Goal: Communication & Community: Answer question/provide support

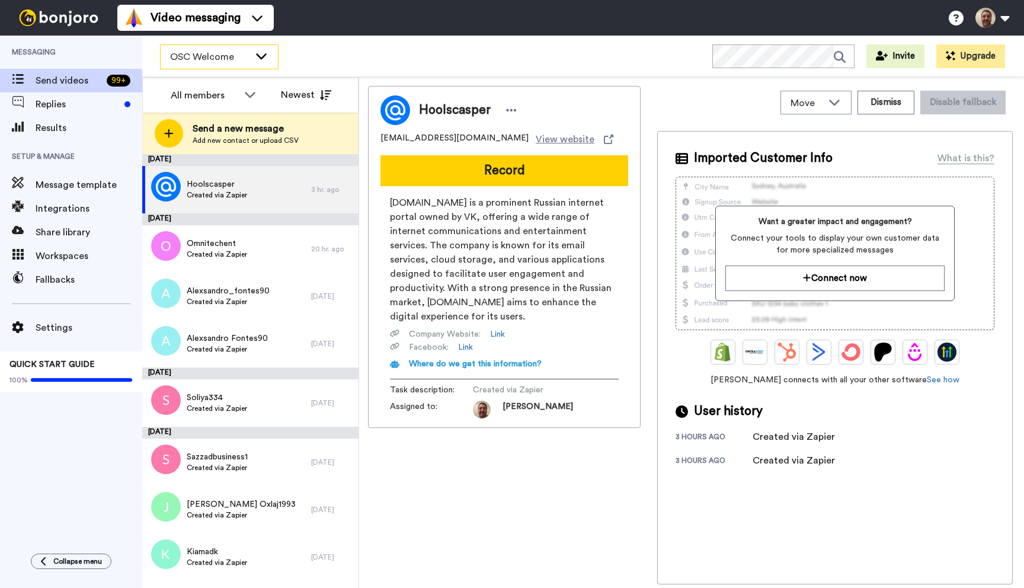
click at [255, 57] on icon at bounding box center [261, 56] width 14 height 12
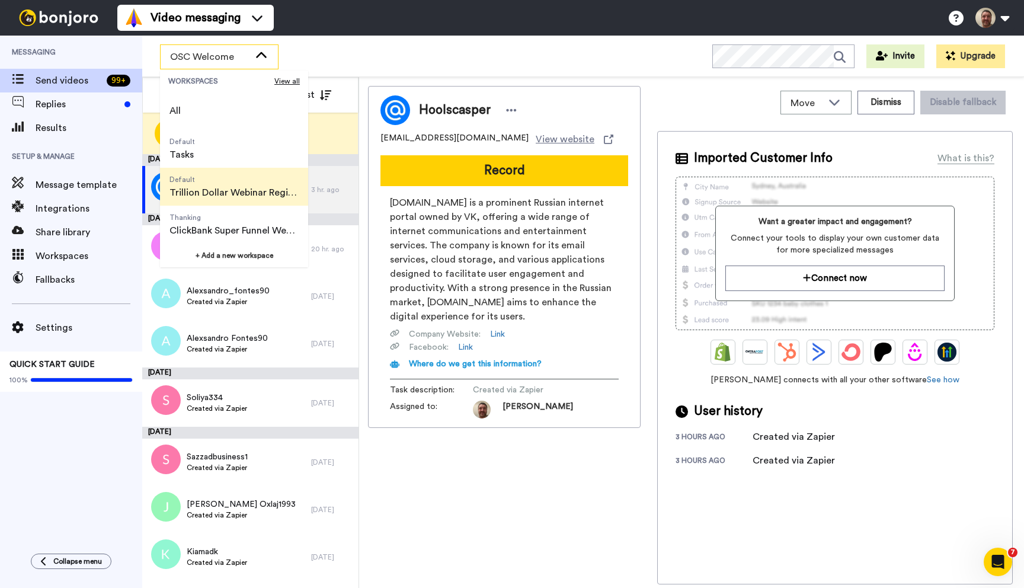
click at [220, 193] on span "Trillion Dollar Webinar Registrants" at bounding box center [233, 192] width 129 height 14
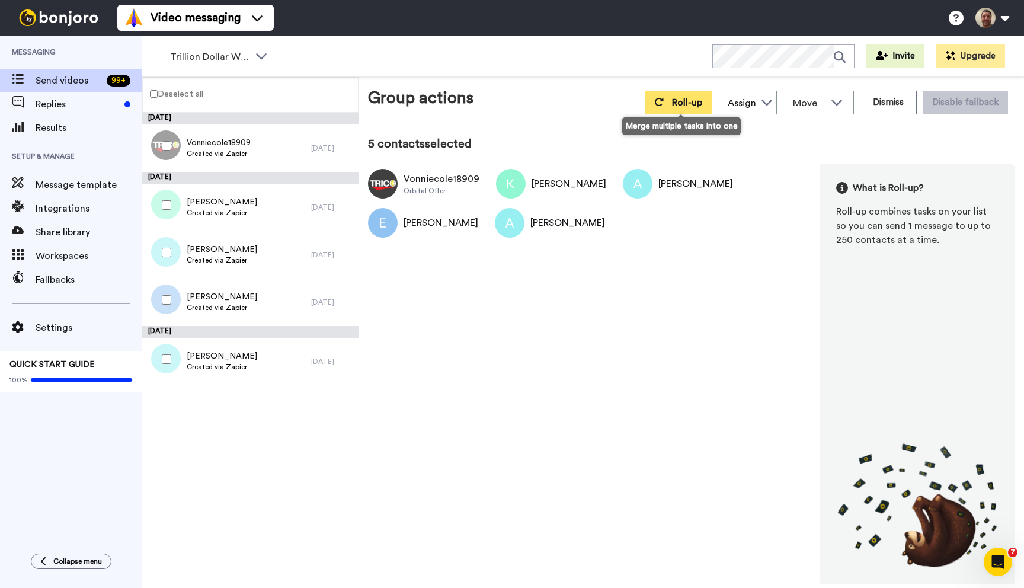
click at [696, 98] on span "Roll-up" at bounding box center [687, 102] width 30 height 9
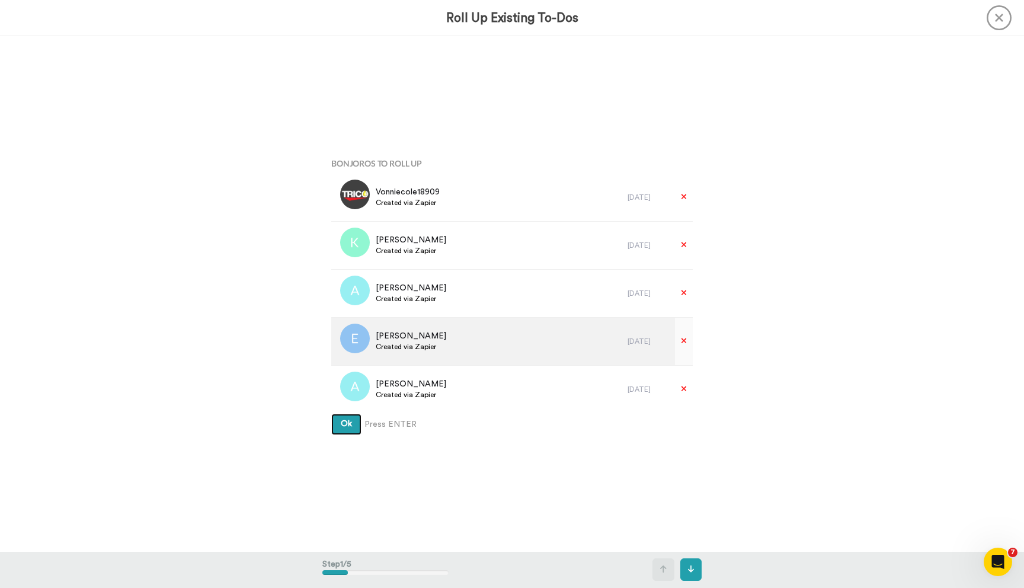
click at [331, 414] on button "Ok" at bounding box center [346, 424] width 30 height 21
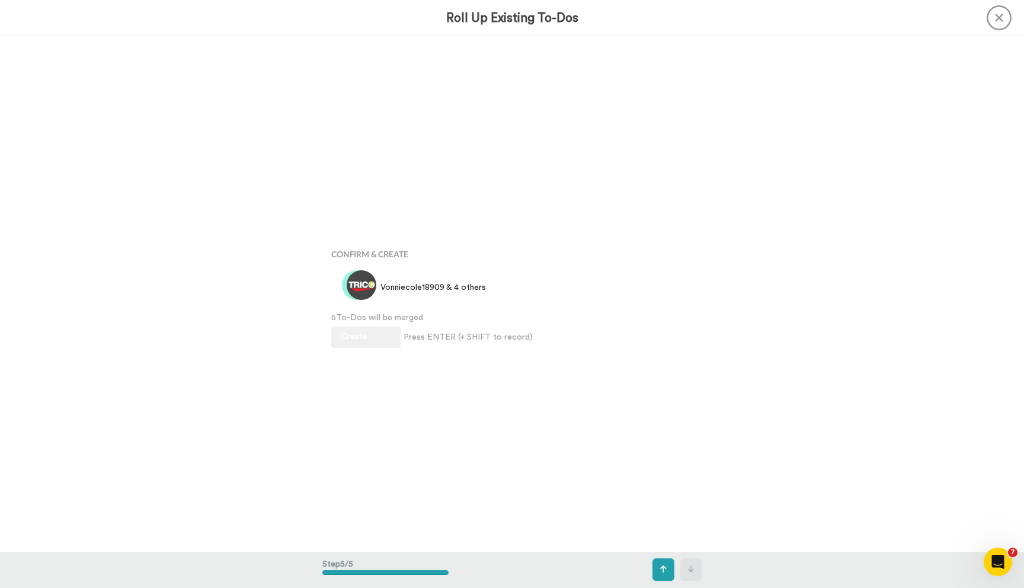
scroll to position [2060, 0]
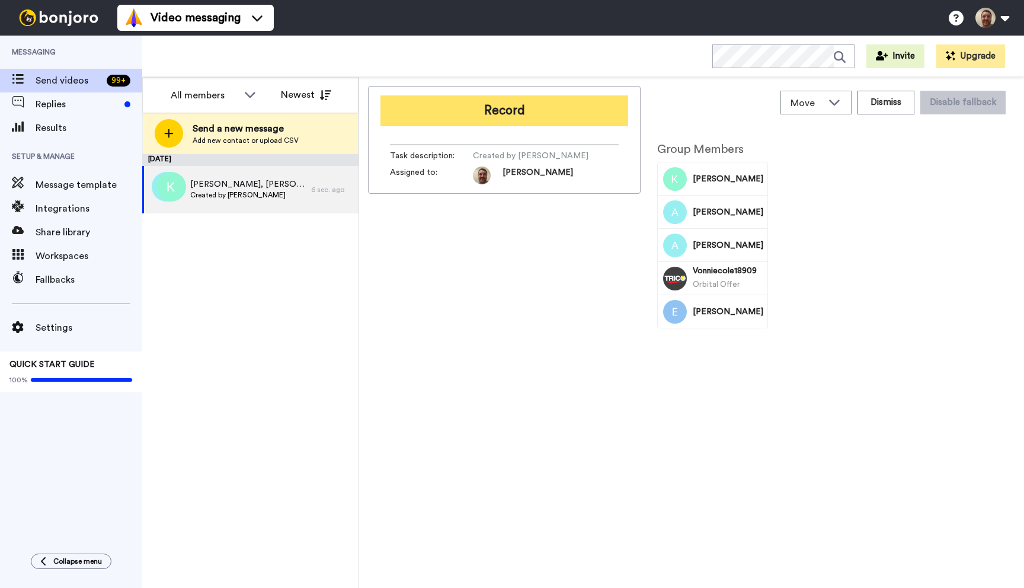
click at [523, 114] on button "Record" at bounding box center [504, 110] width 248 height 31
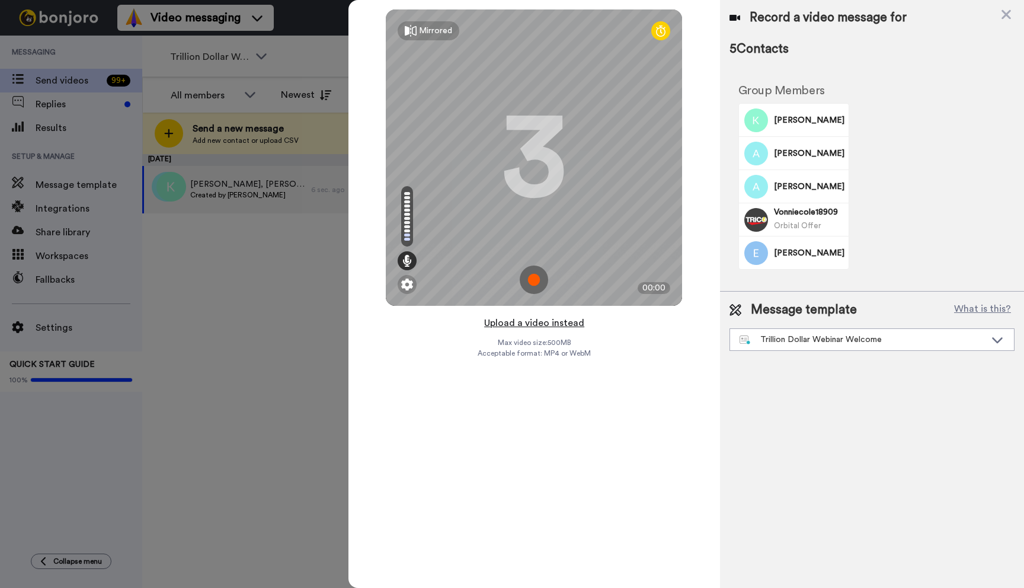
click at [552, 325] on button "Upload a video instead" at bounding box center [534, 322] width 107 height 15
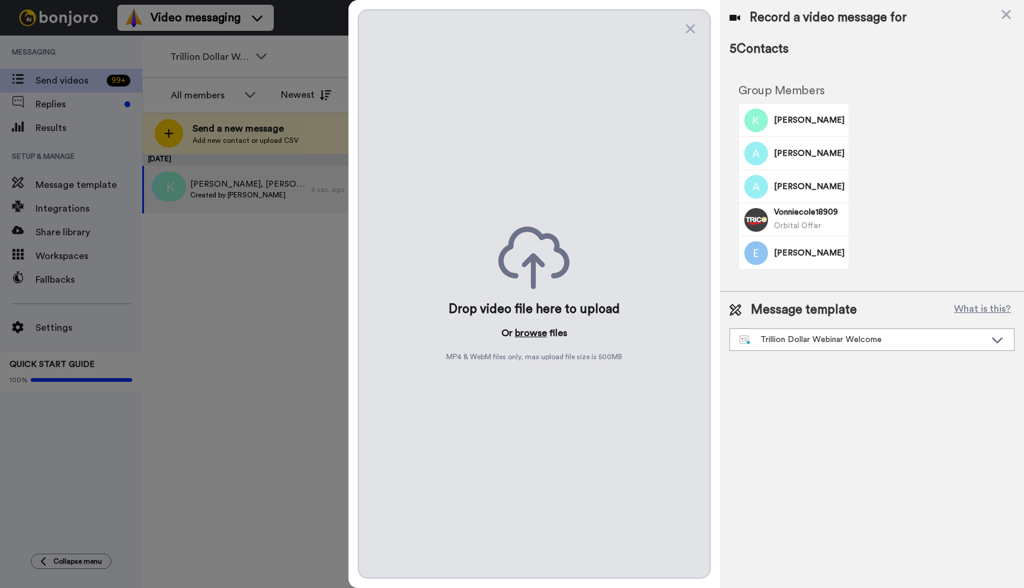
click at [530, 336] on button "browse" at bounding box center [531, 333] width 32 height 14
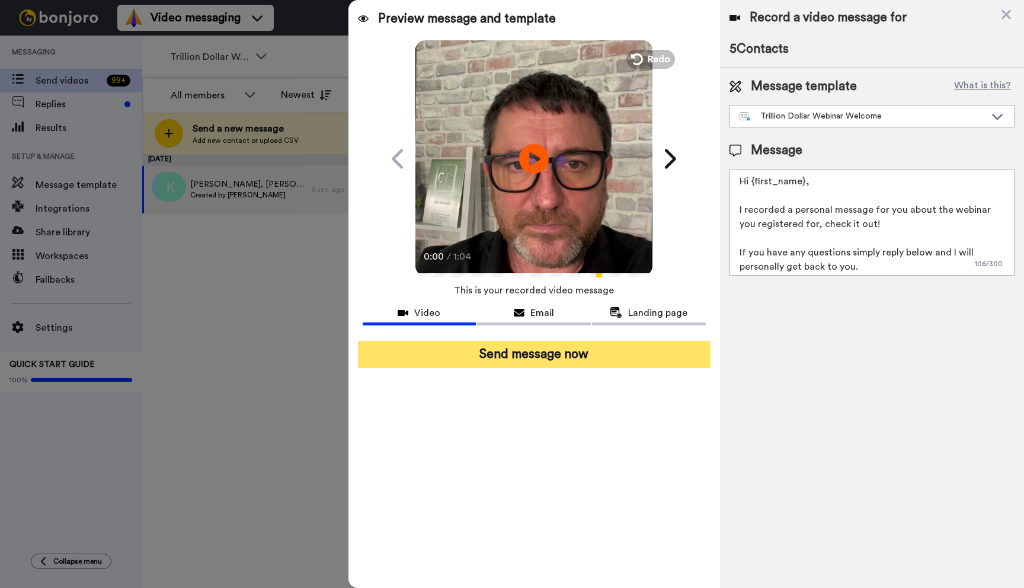
click at [567, 360] on button "Send message now" at bounding box center [534, 354] width 353 height 27
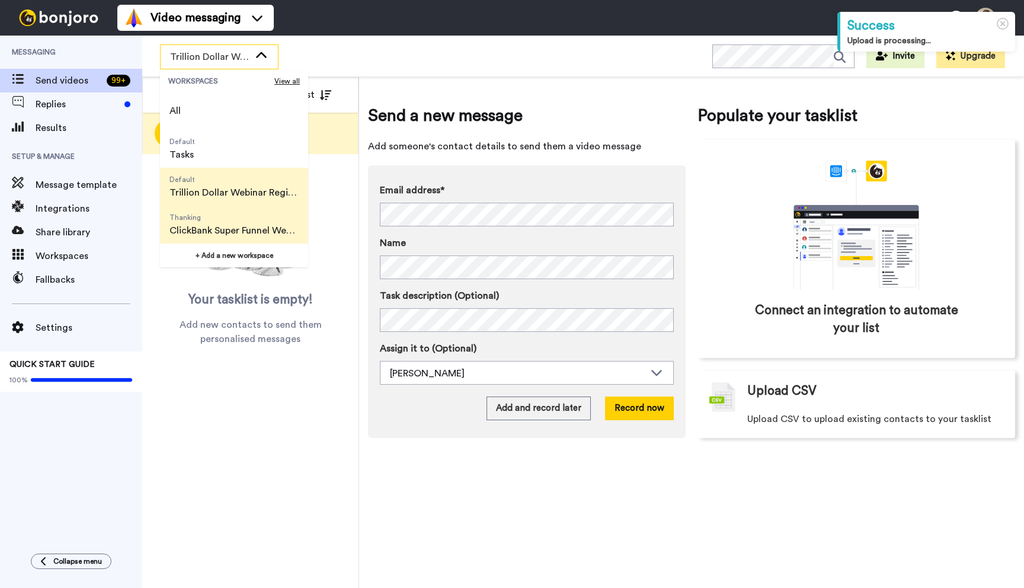
click at [220, 217] on span "Thanking" at bounding box center [233, 217] width 129 height 9
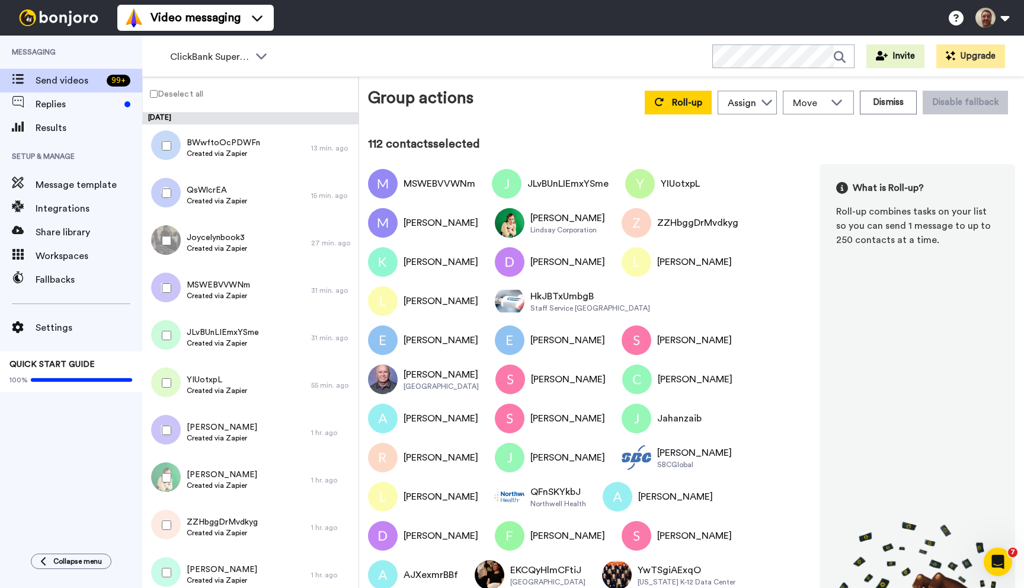
click at [166, 293] on div at bounding box center [164, 287] width 43 height 41
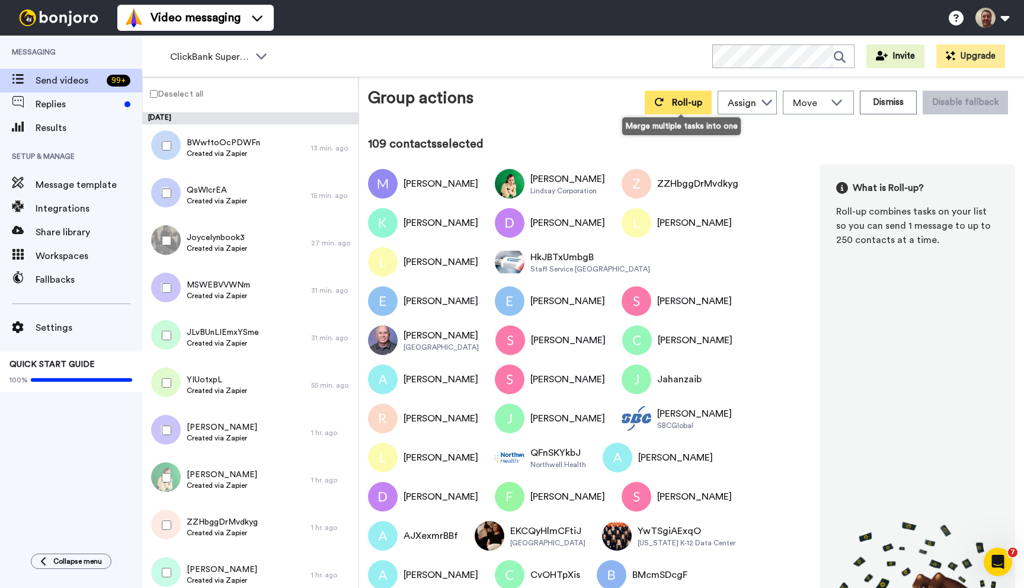
click at [691, 99] on span "Roll-up" at bounding box center [687, 102] width 30 height 9
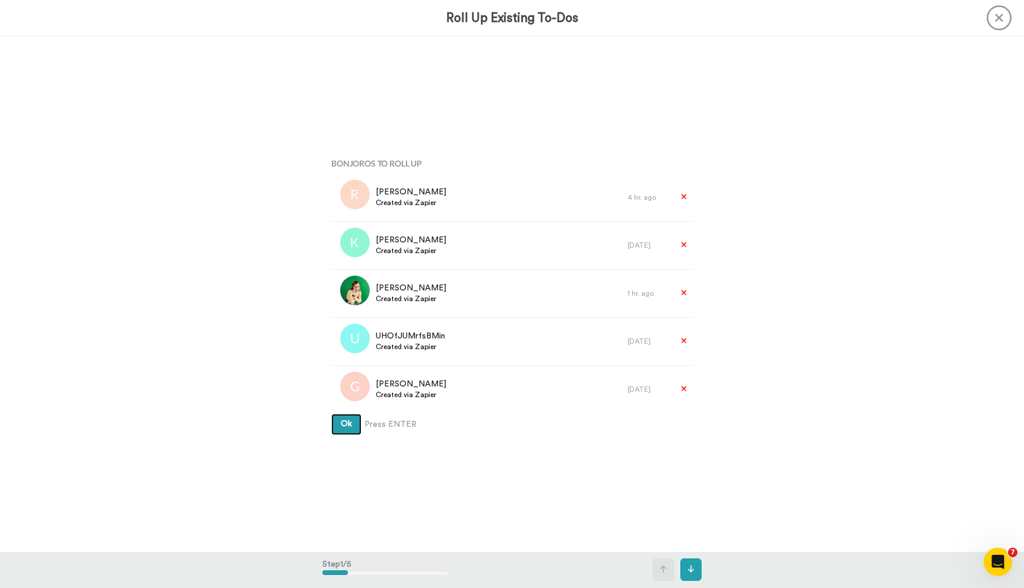
click at [331, 414] on button "Ok" at bounding box center [346, 424] width 30 height 21
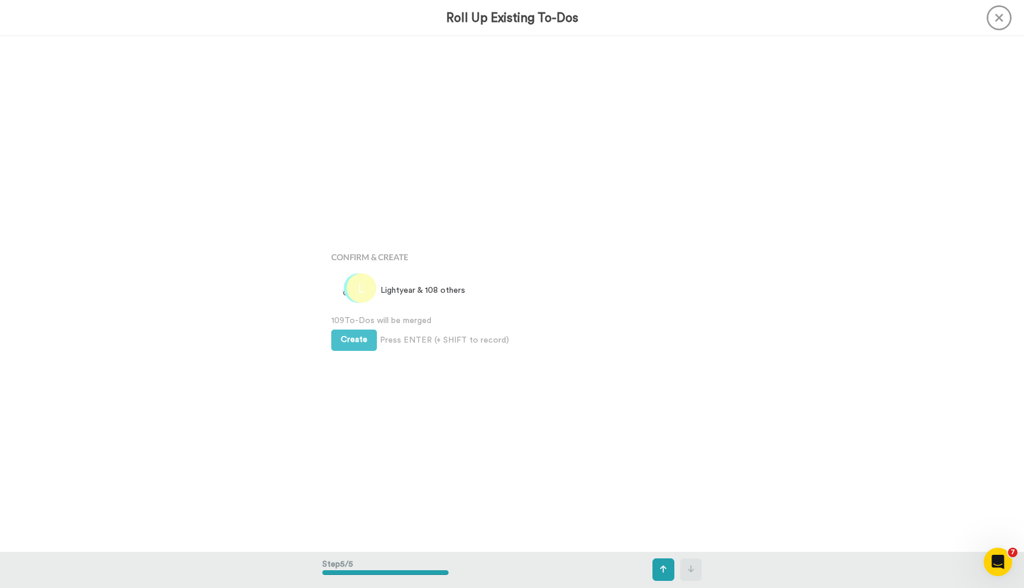
scroll to position [2060, 0]
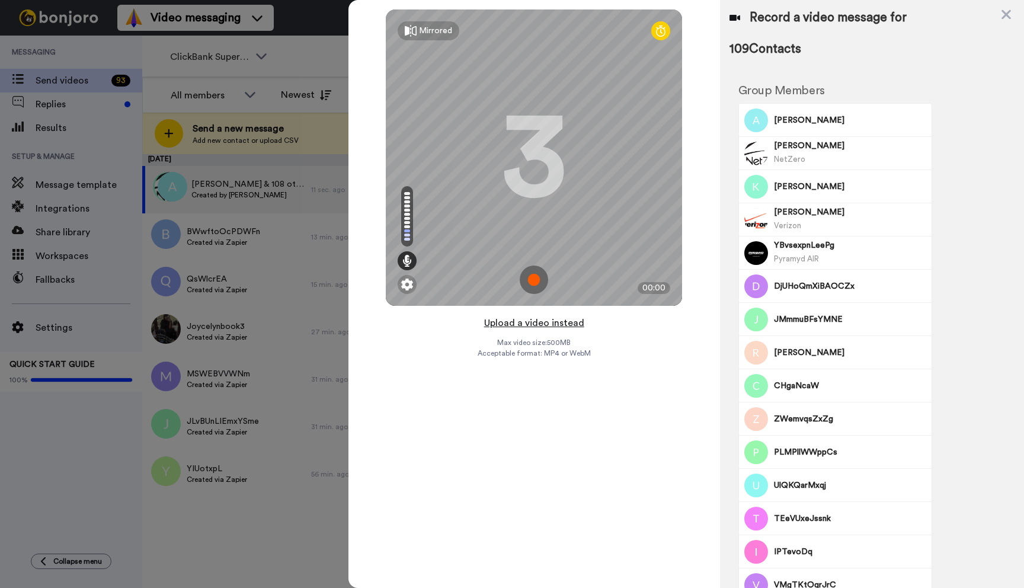
click at [529, 322] on button "Upload a video instead" at bounding box center [534, 322] width 107 height 15
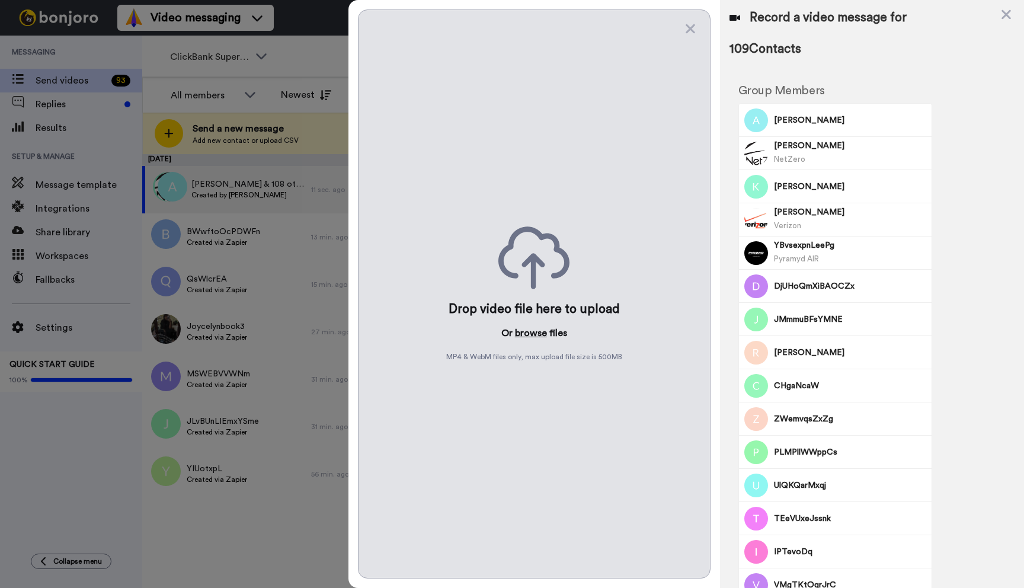
click at [529, 332] on button "browse" at bounding box center [531, 333] width 32 height 14
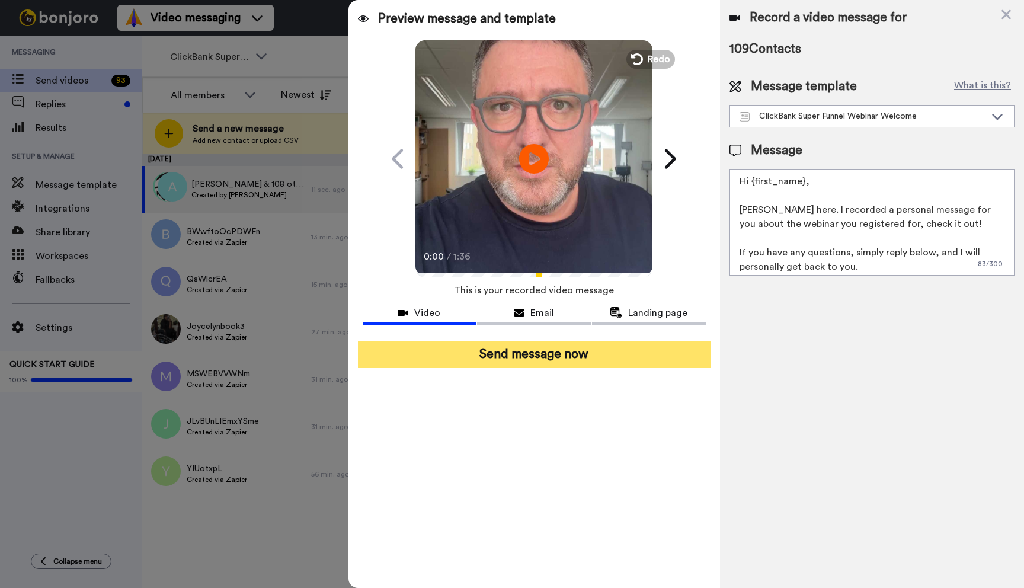
click at [561, 348] on button "Send message now" at bounding box center [534, 354] width 353 height 27
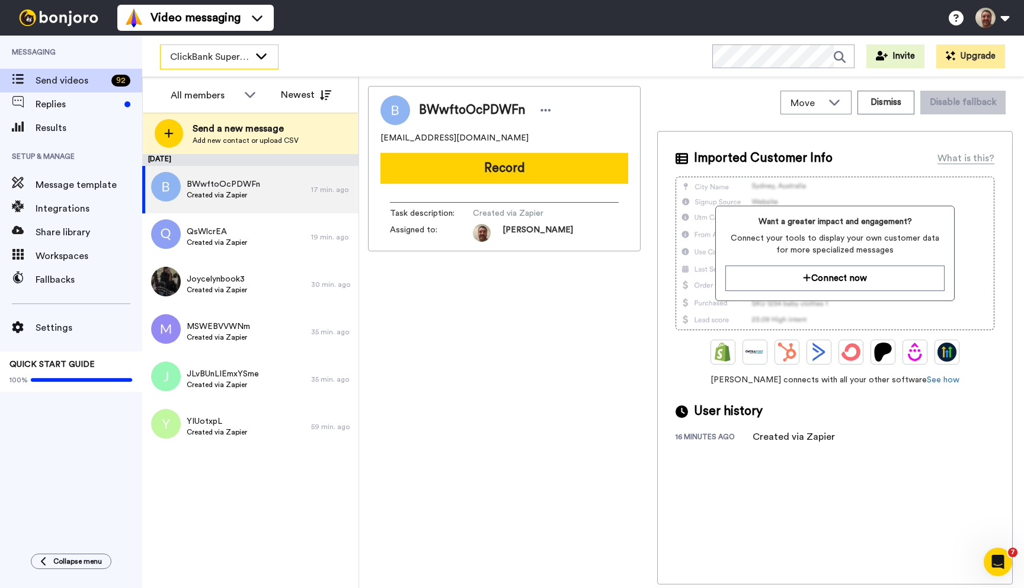
click at [255, 53] on icon at bounding box center [261, 56] width 14 height 12
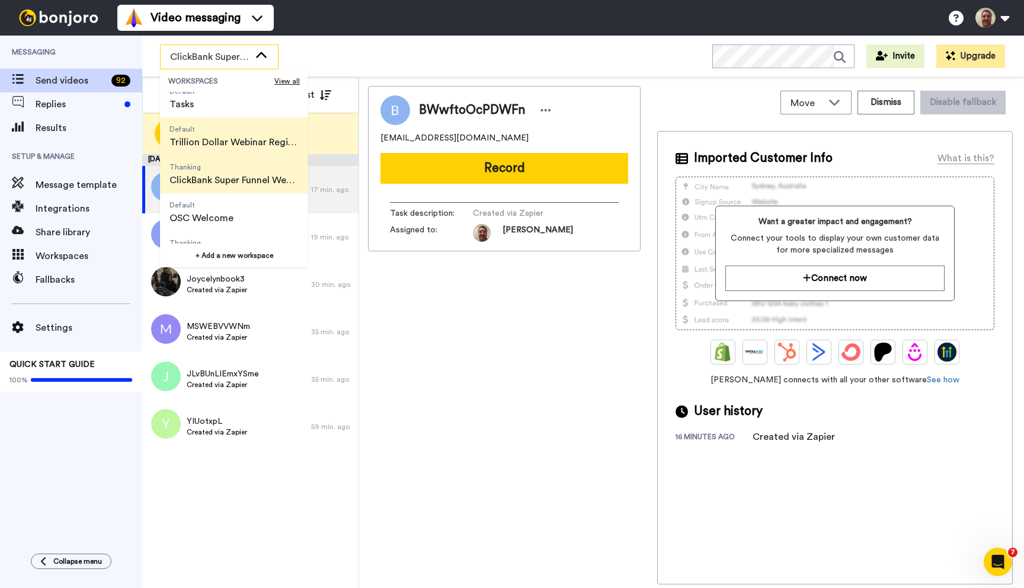
scroll to position [76, 0]
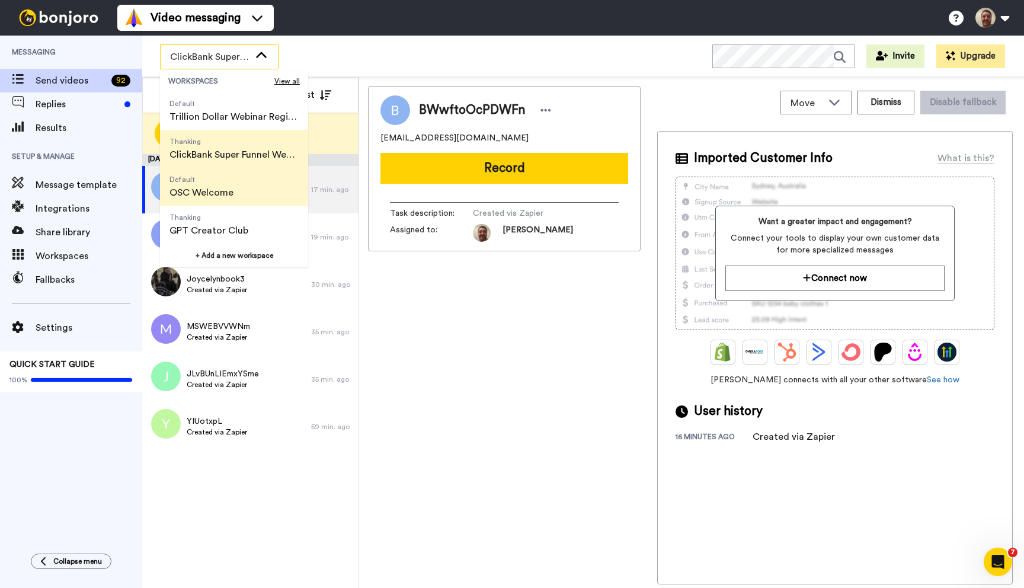
click at [235, 193] on span "Default OSC Welcome" at bounding box center [201, 187] width 83 height 38
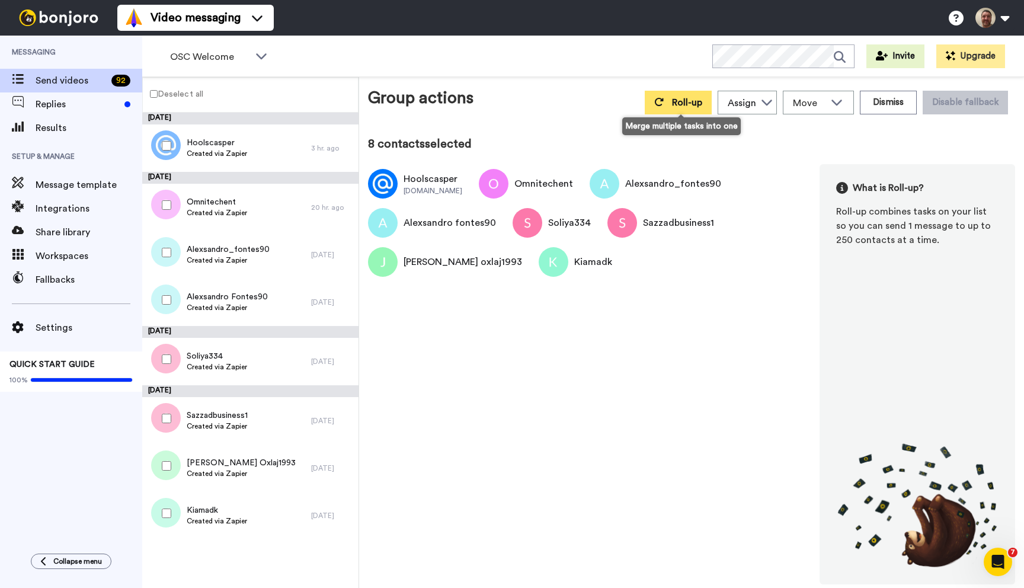
click at [670, 98] on button "Roll-up" at bounding box center [678, 103] width 67 height 24
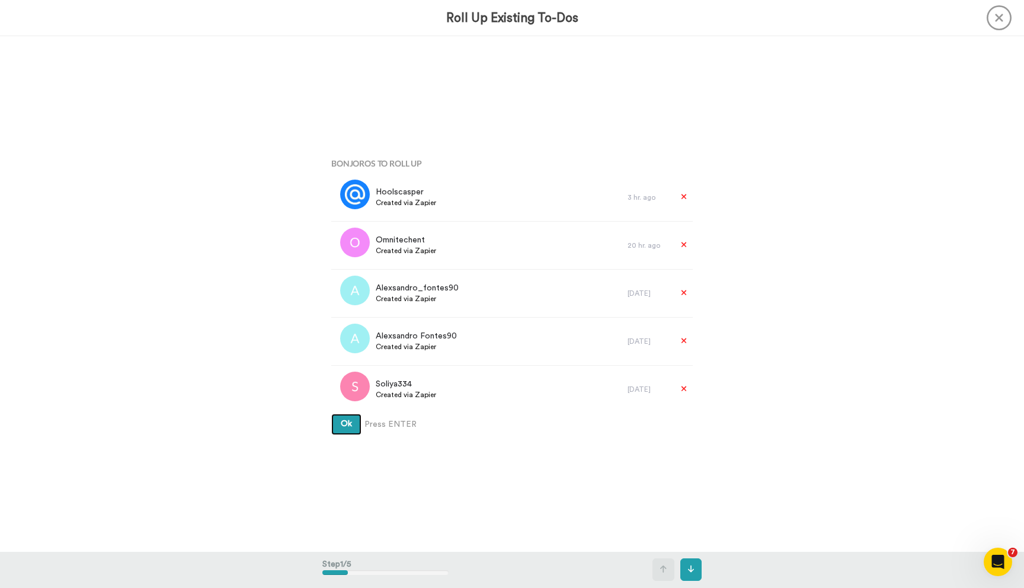
click at [331, 414] on button "Ok" at bounding box center [346, 424] width 30 height 21
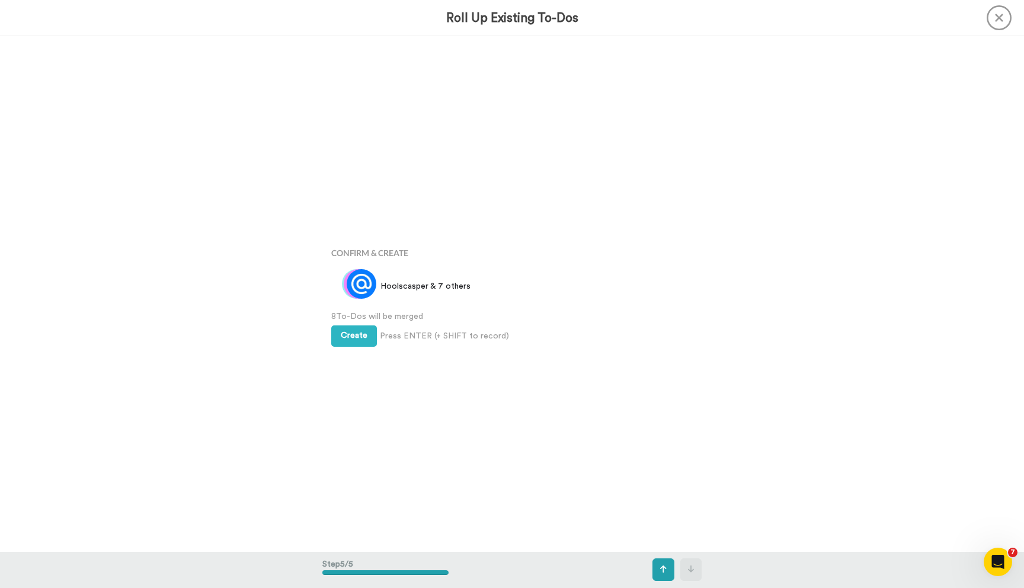
scroll to position [2060, 0]
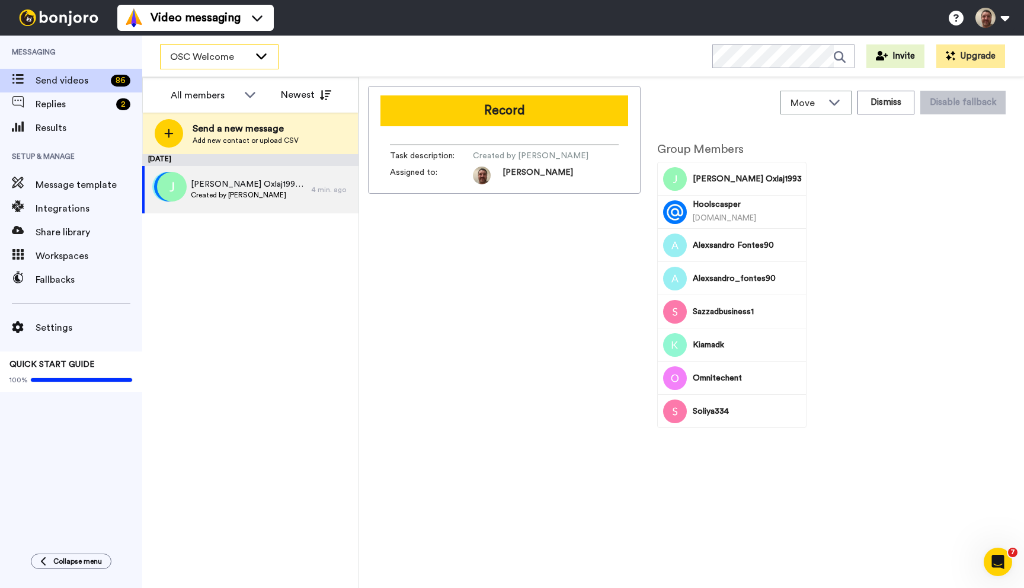
click at [260, 63] on div "OSC Welcome" at bounding box center [219, 57] width 117 height 24
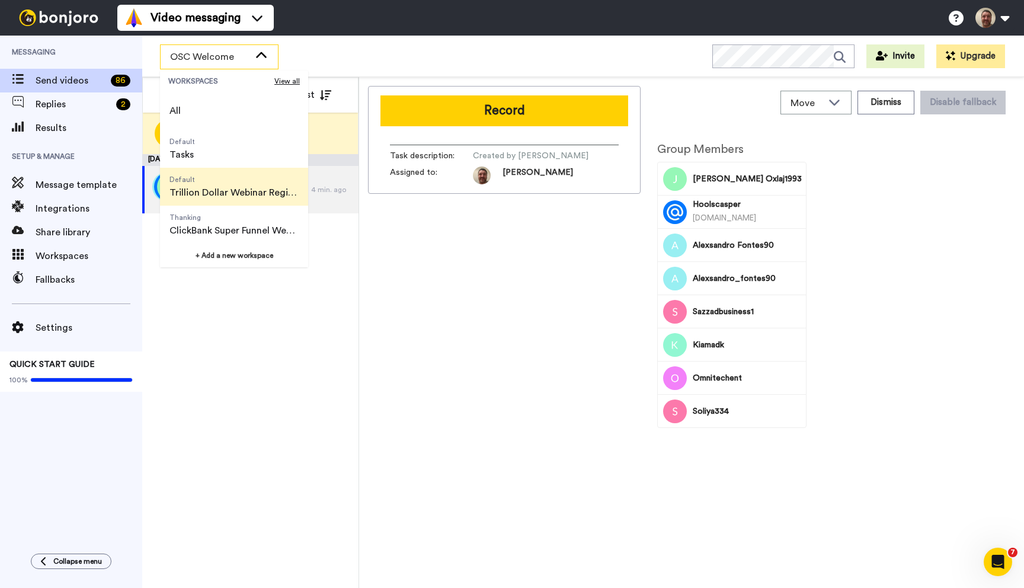
scroll to position [76, 0]
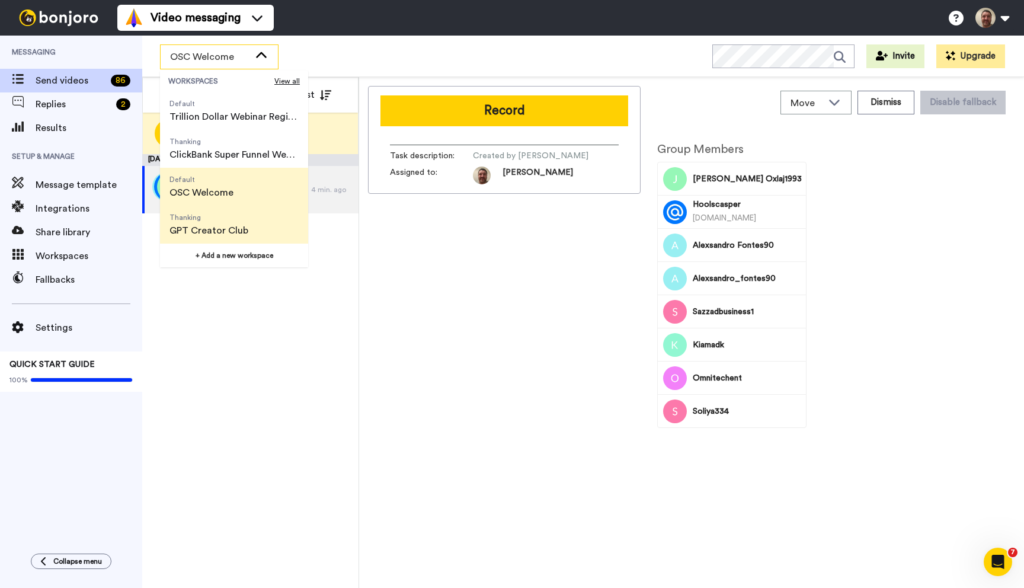
click at [233, 217] on span "Thanking" at bounding box center [208, 217] width 79 height 9
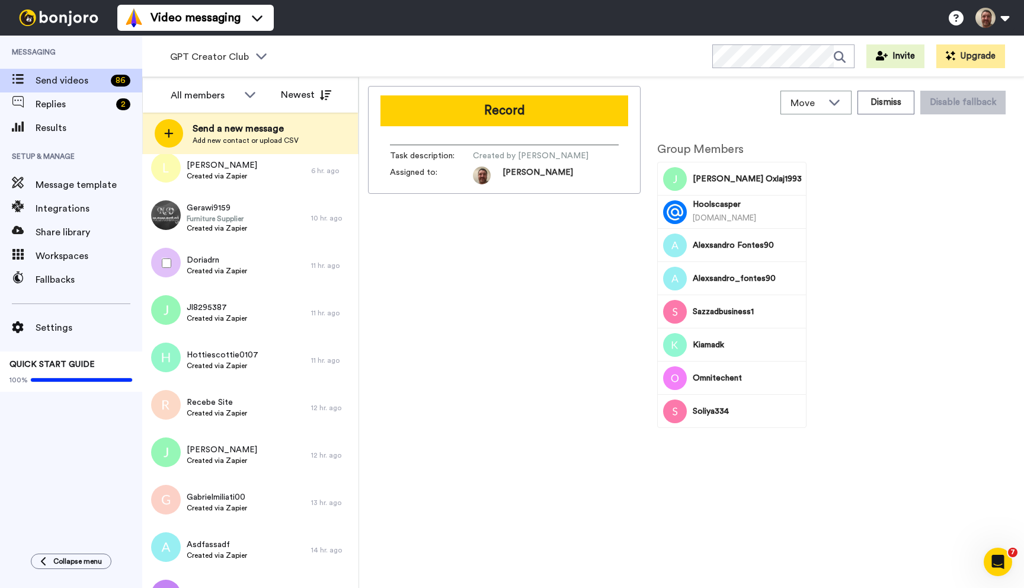
scroll to position [0, 0]
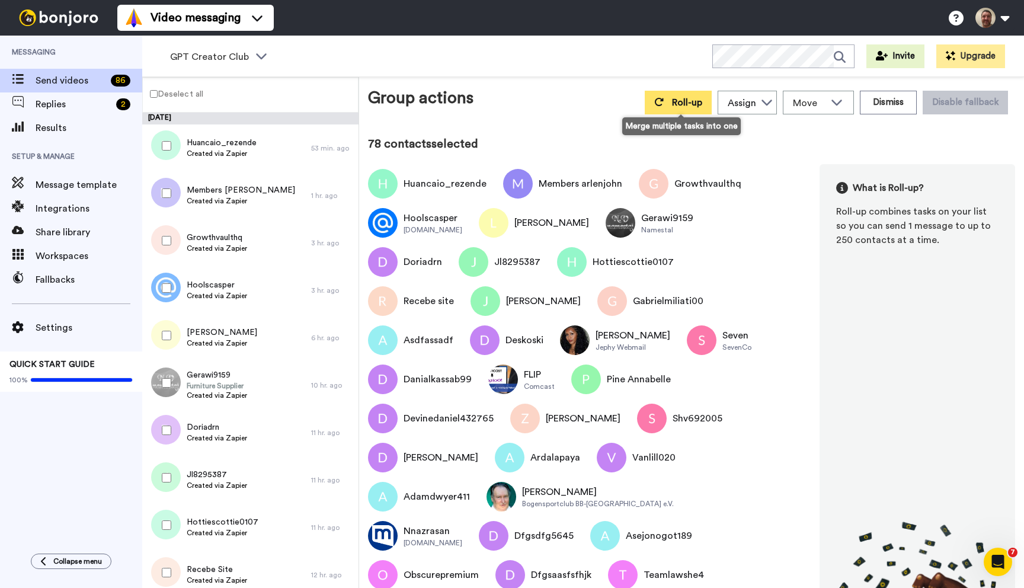
click at [672, 101] on button "Roll-up" at bounding box center [678, 103] width 67 height 24
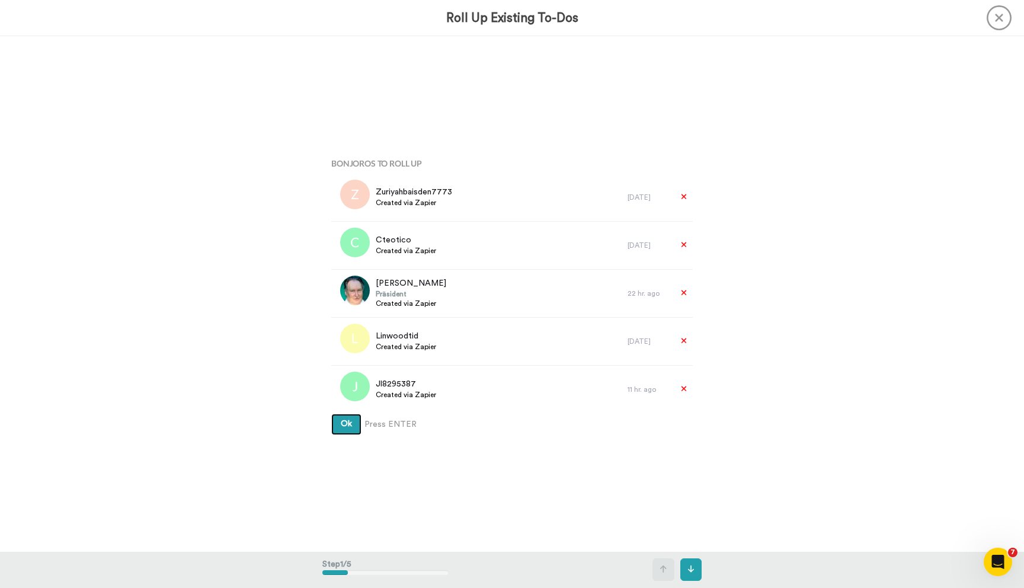
click at [341, 425] on span "Ok" at bounding box center [346, 423] width 11 height 8
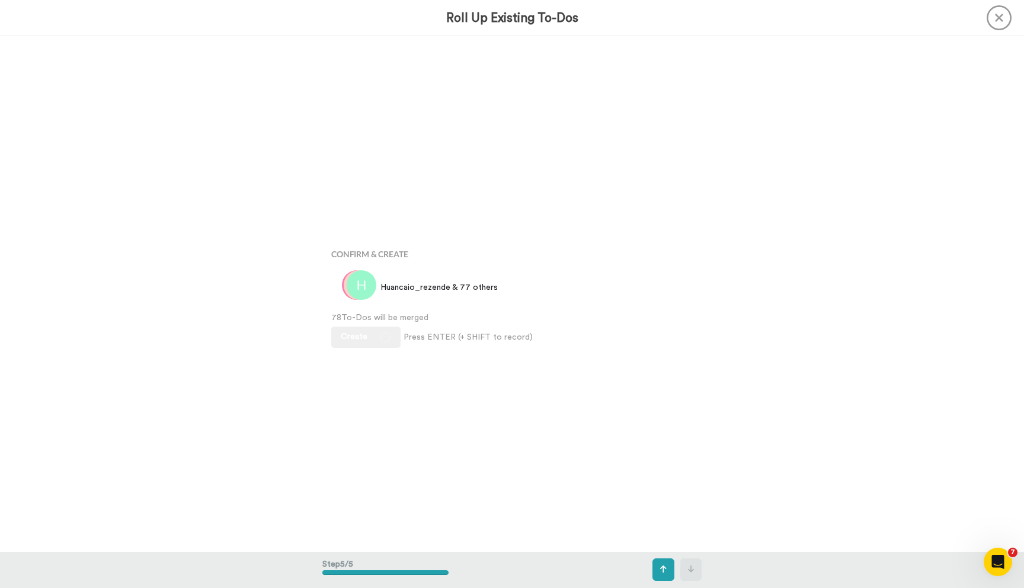
scroll to position [2060, 0]
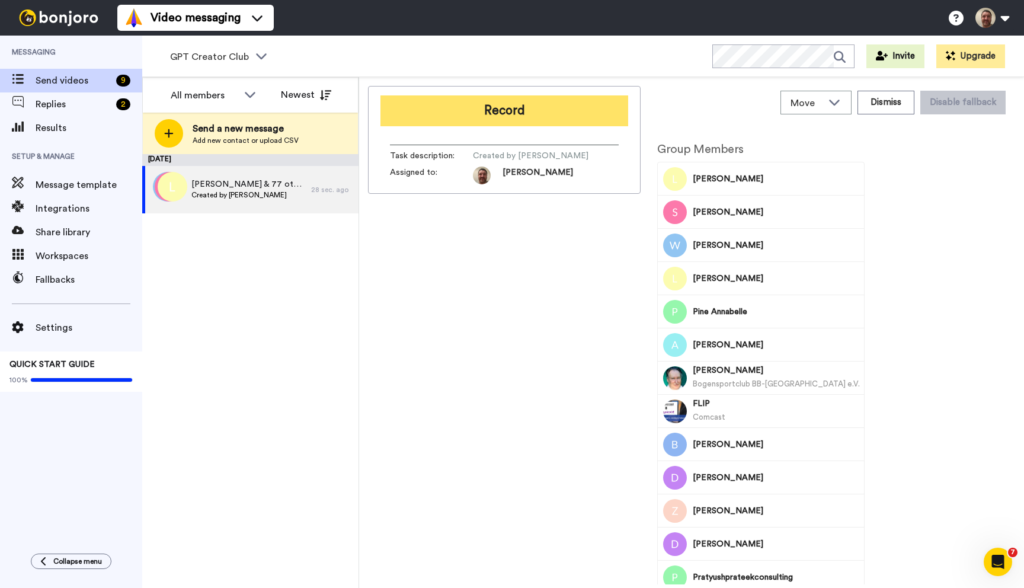
click at [527, 118] on button "Record" at bounding box center [504, 110] width 248 height 31
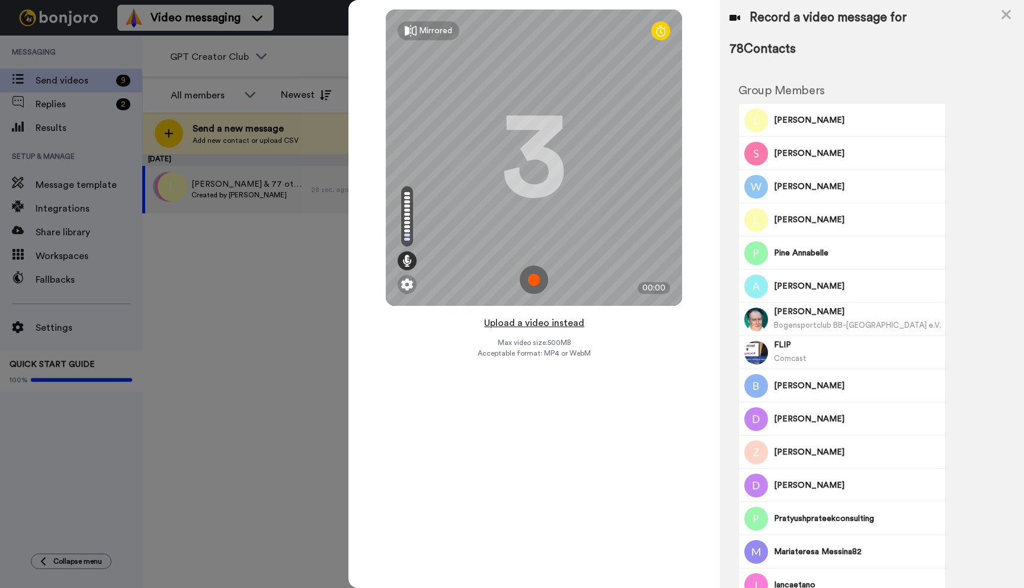
click at [541, 321] on button "Upload a video instead" at bounding box center [534, 322] width 107 height 15
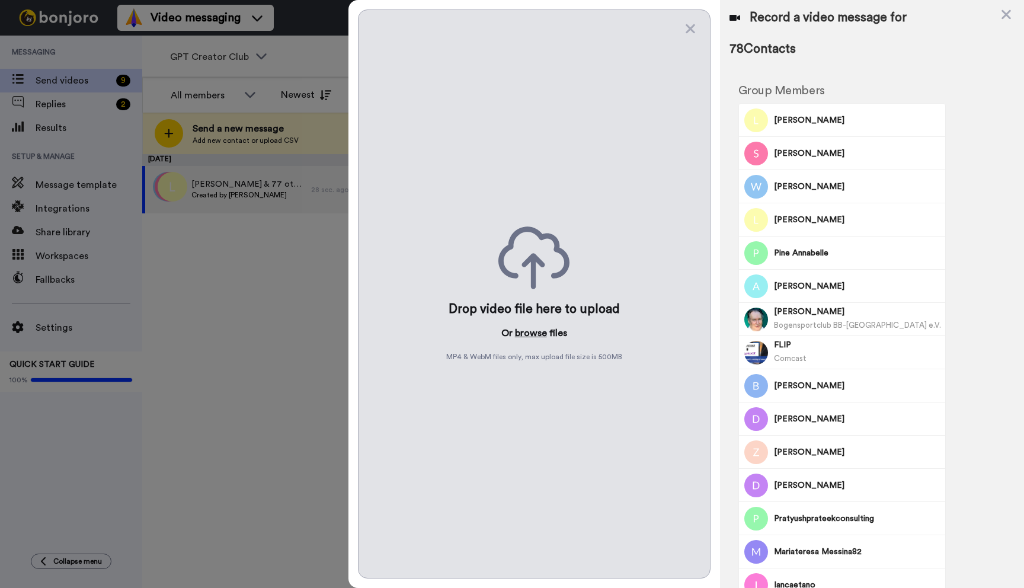
click at [534, 335] on button "browse" at bounding box center [531, 333] width 32 height 14
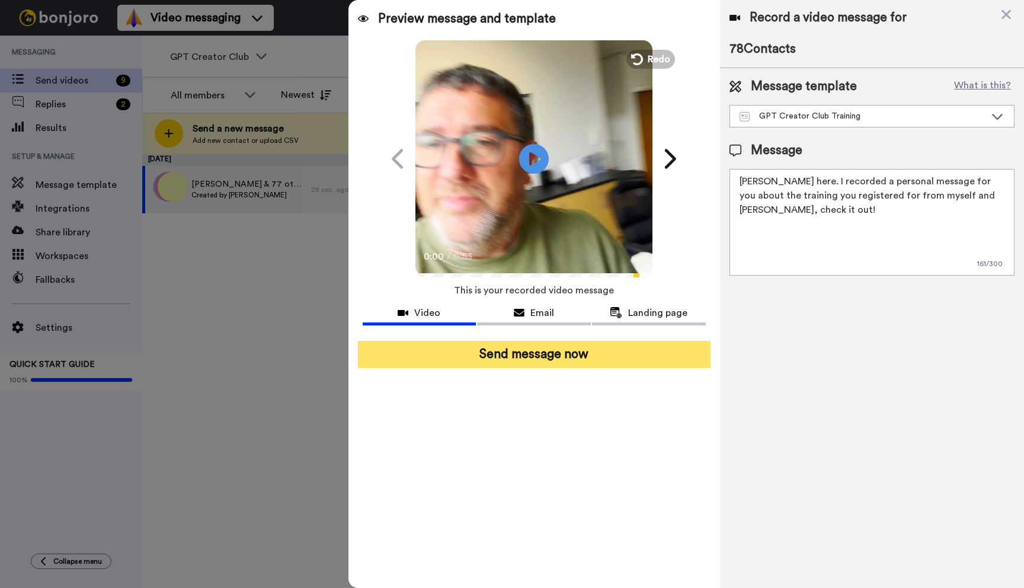
click at [548, 358] on button "Send message now" at bounding box center [534, 354] width 353 height 27
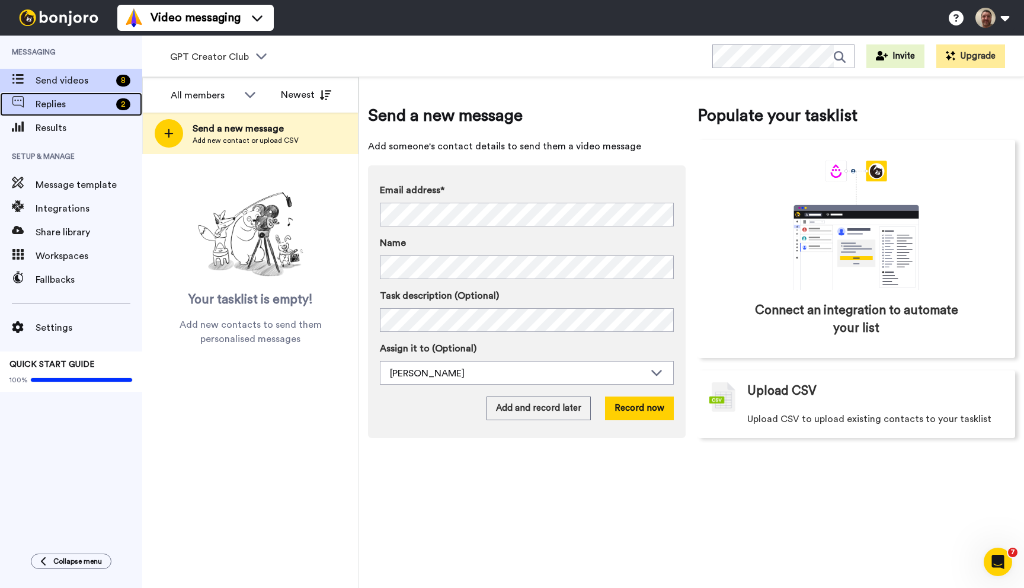
click at [61, 104] on span "Replies" at bounding box center [74, 104] width 76 height 14
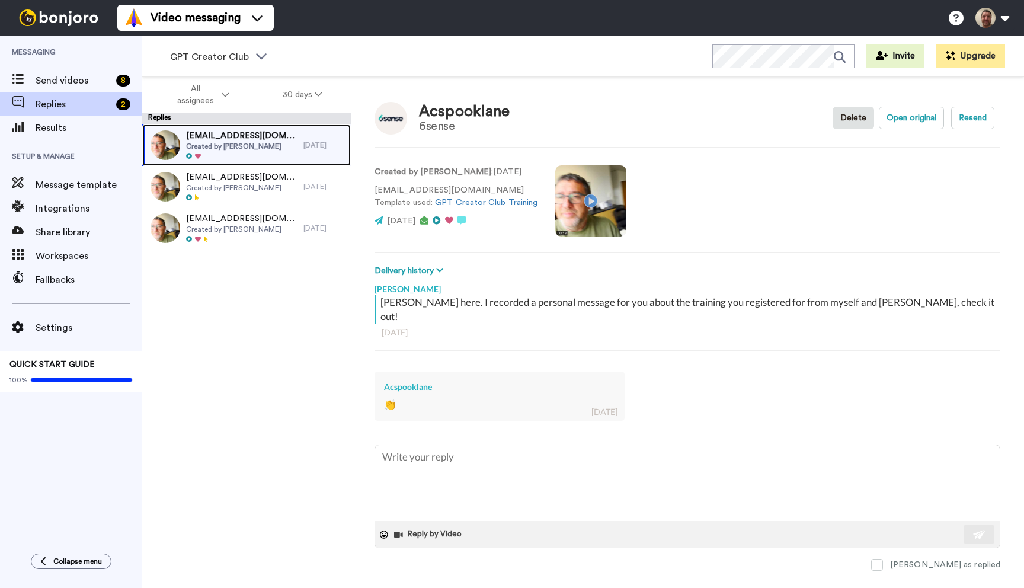
click at [259, 148] on span "Created by [PERSON_NAME]" at bounding box center [241, 146] width 111 height 9
click at [883, 559] on span at bounding box center [877, 565] width 12 height 12
click at [255, 281] on div "[EMAIL_ADDRESS][DOMAIN_NAME] Created by [PERSON_NAME] [DATE] [EMAIL_ADDRESS][DO…" at bounding box center [246, 359] width 209 height 470
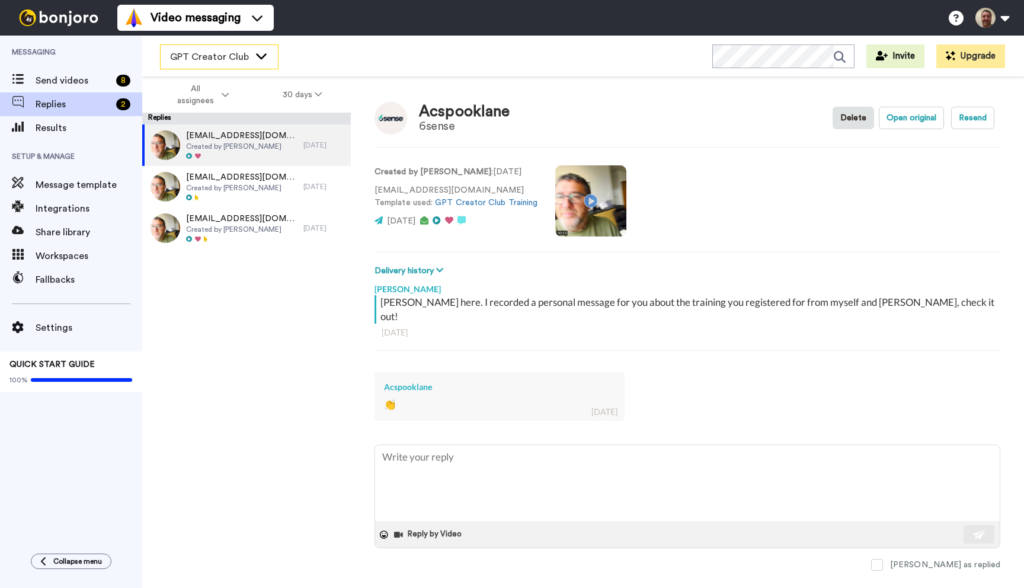
click at [260, 56] on icon at bounding box center [261, 56] width 11 height 6
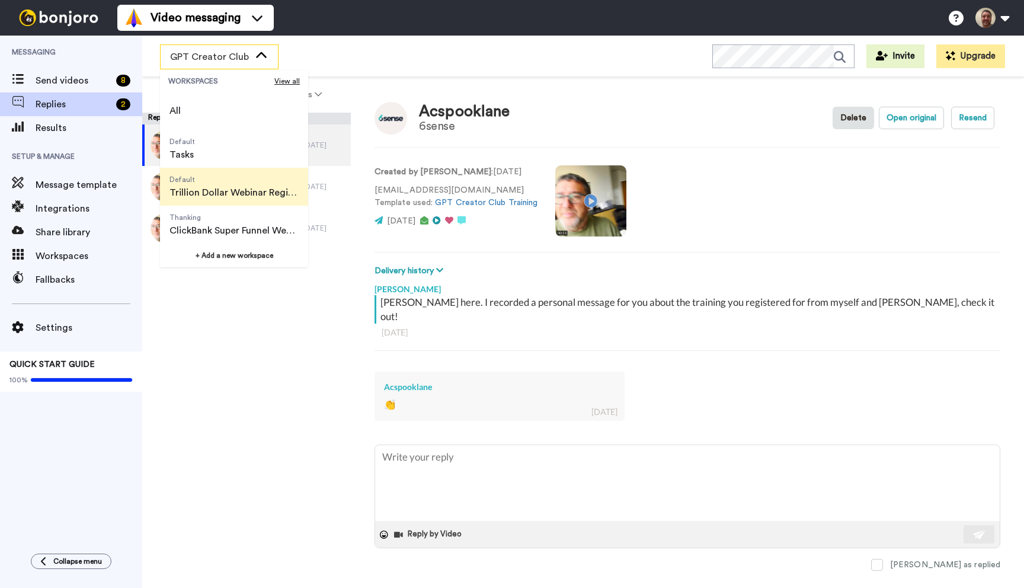
click at [235, 192] on span "Trillion Dollar Webinar Registrants" at bounding box center [233, 192] width 129 height 14
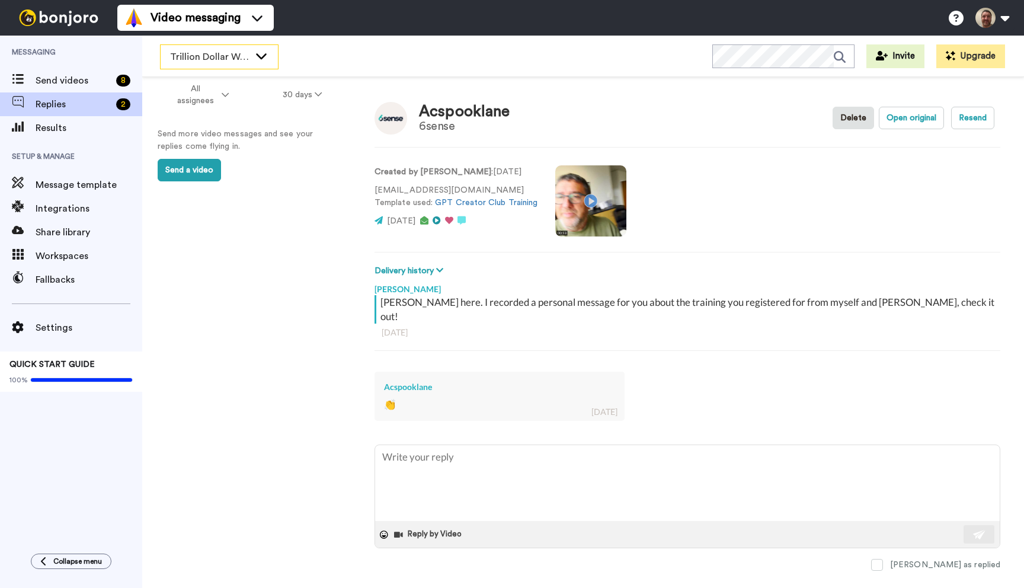
click at [259, 56] on icon at bounding box center [261, 56] width 11 height 6
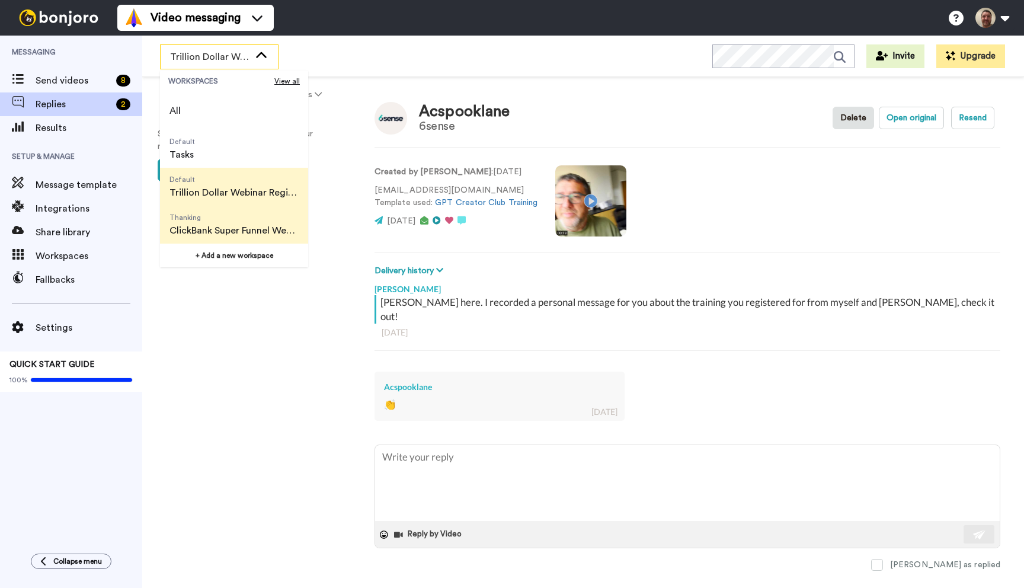
click at [249, 226] on span "ClickBank Super Funnel Webinar Registrants" at bounding box center [233, 230] width 129 height 14
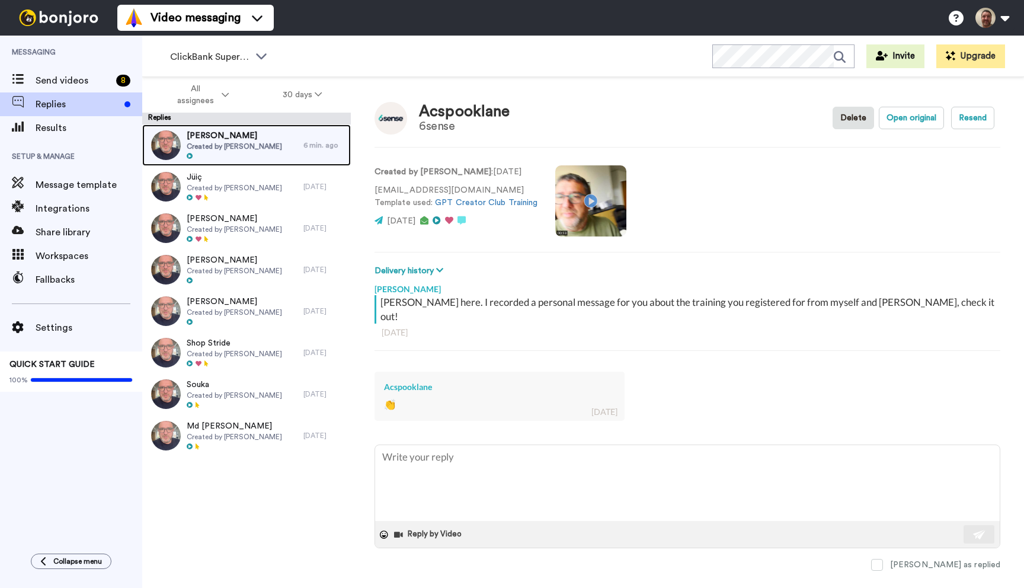
click at [258, 138] on span "[PERSON_NAME]" at bounding box center [234, 136] width 95 height 12
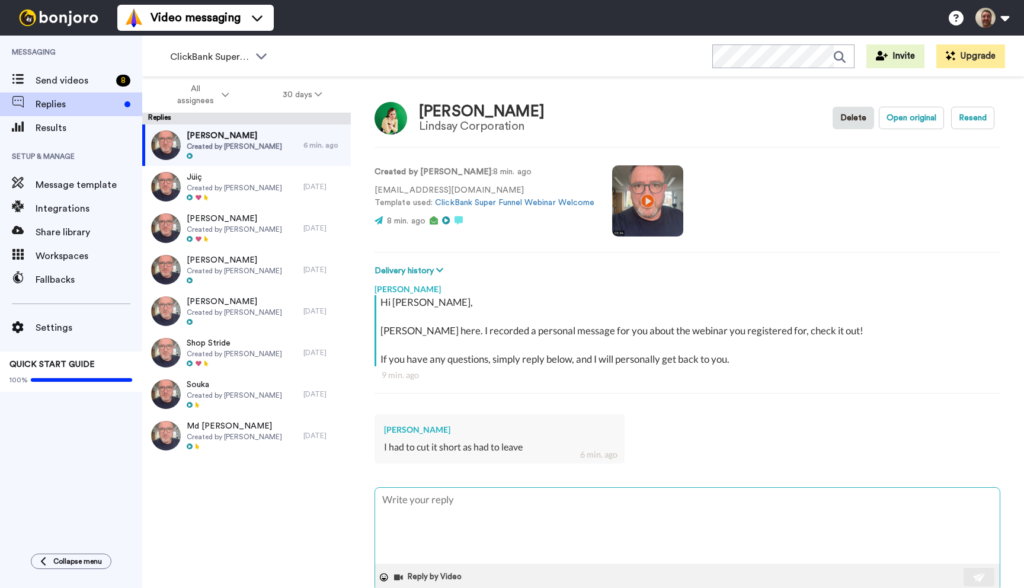
click at [493, 530] on textarea at bounding box center [687, 526] width 624 height 76
type textarea "x"
type textarea "N"
type textarea "x"
type textarea "No"
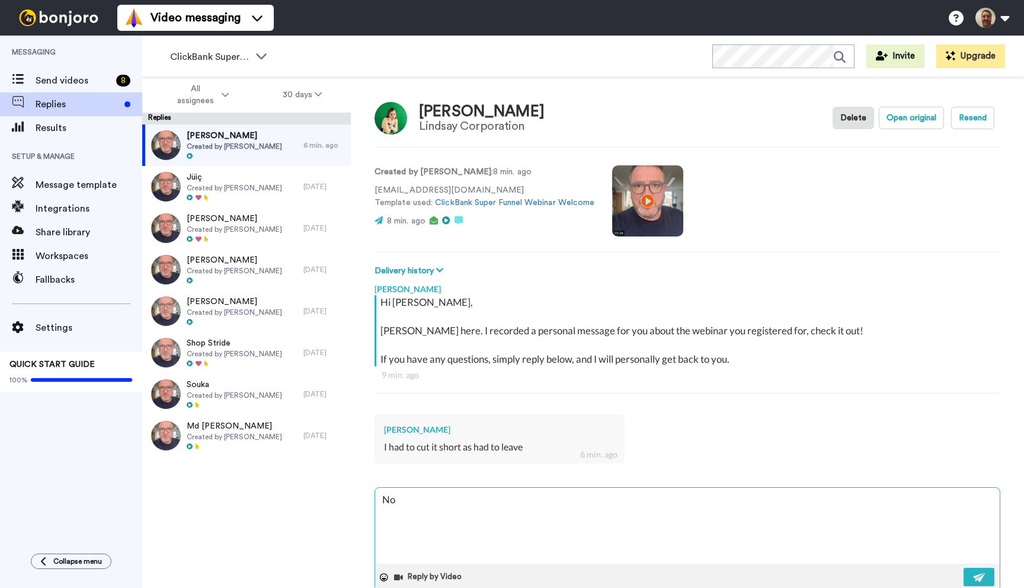
type textarea "x"
type textarea "No"
type textarea "x"
type textarea "No p"
type textarea "x"
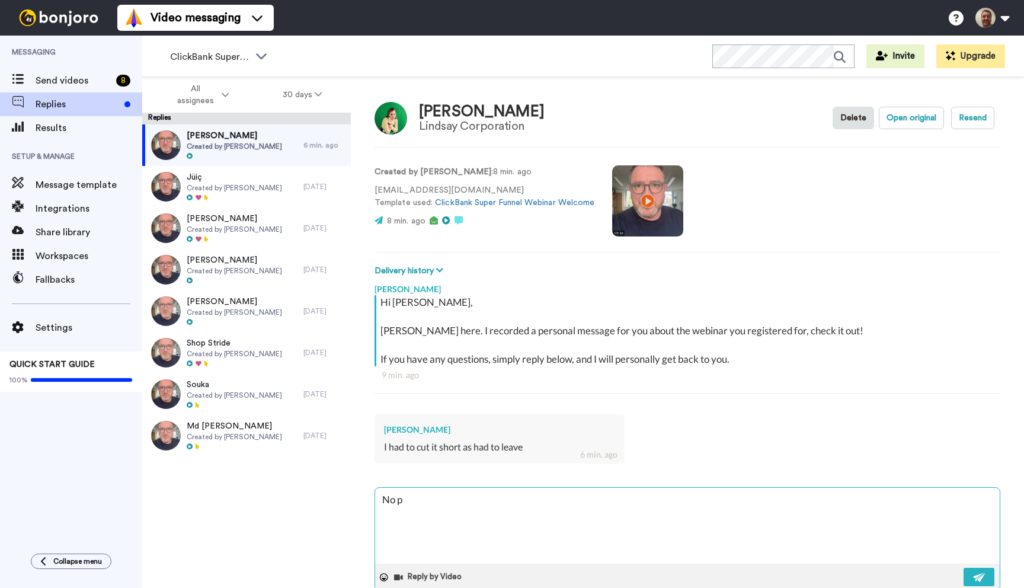
type textarea "No pr"
type textarea "x"
type textarea "No pro"
type textarea "x"
type textarea "No prob"
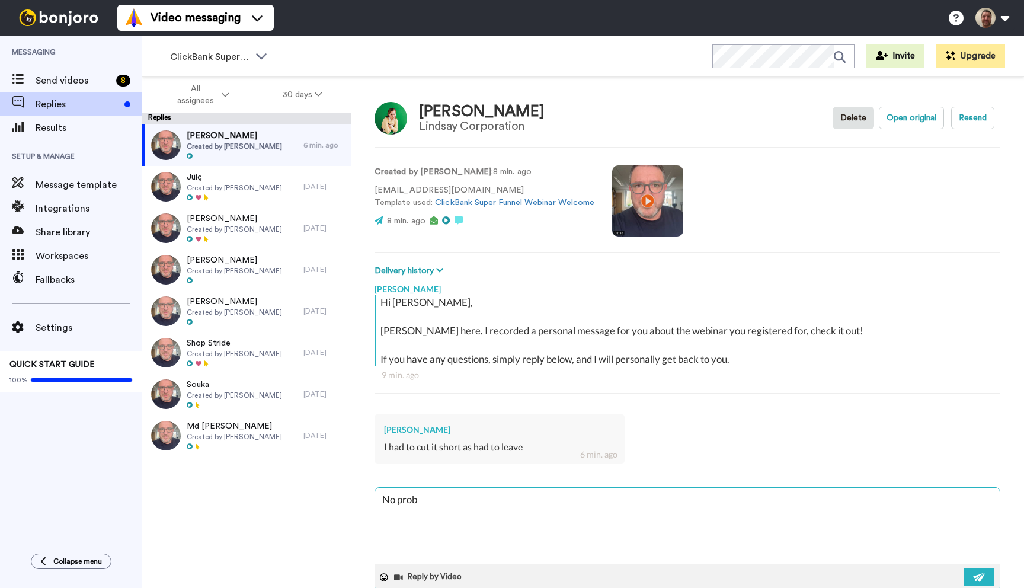
type textarea "x"
type textarea "No probl"
type textarea "x"
type textarea "No proble"
type textarea "x"
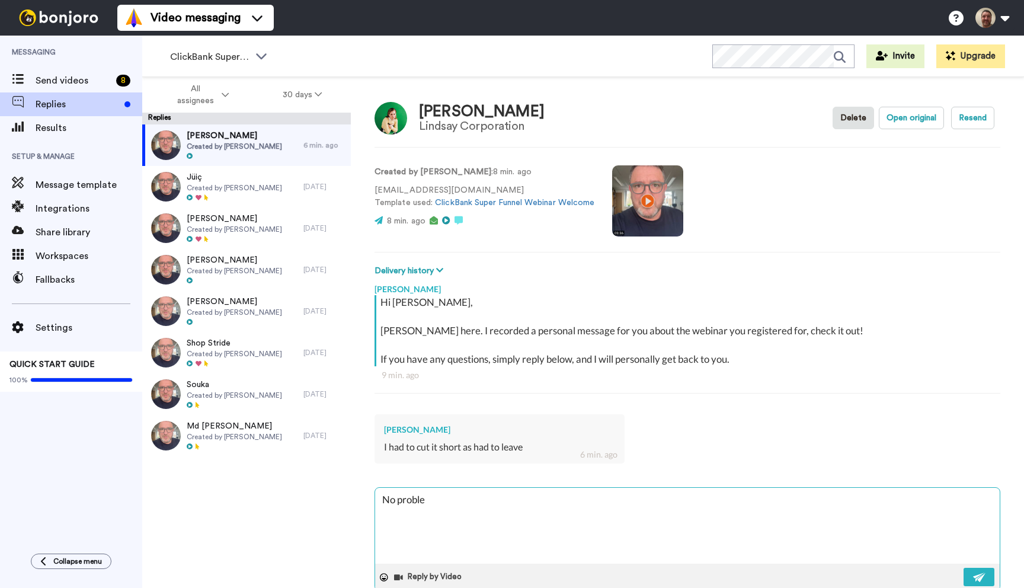
type textarea "No problem"
type textarea "x"
type textarea "No problem,"
type textarea "x"
type textarea "No problem,"
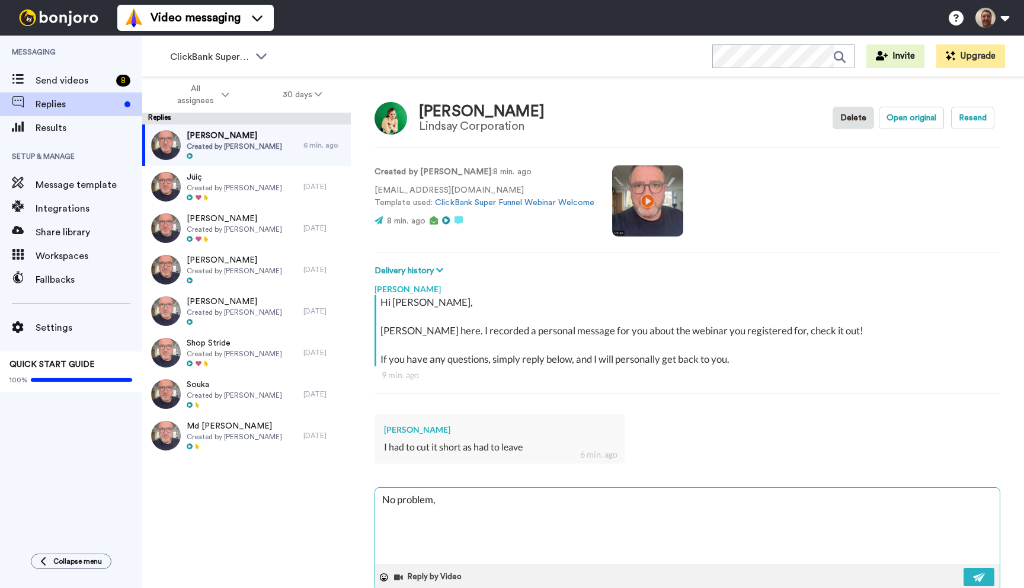
type textarea "x"
type textarea "No problem, y"
type textarea "x"
type textarea "No problem, yo"
type textarea "x"
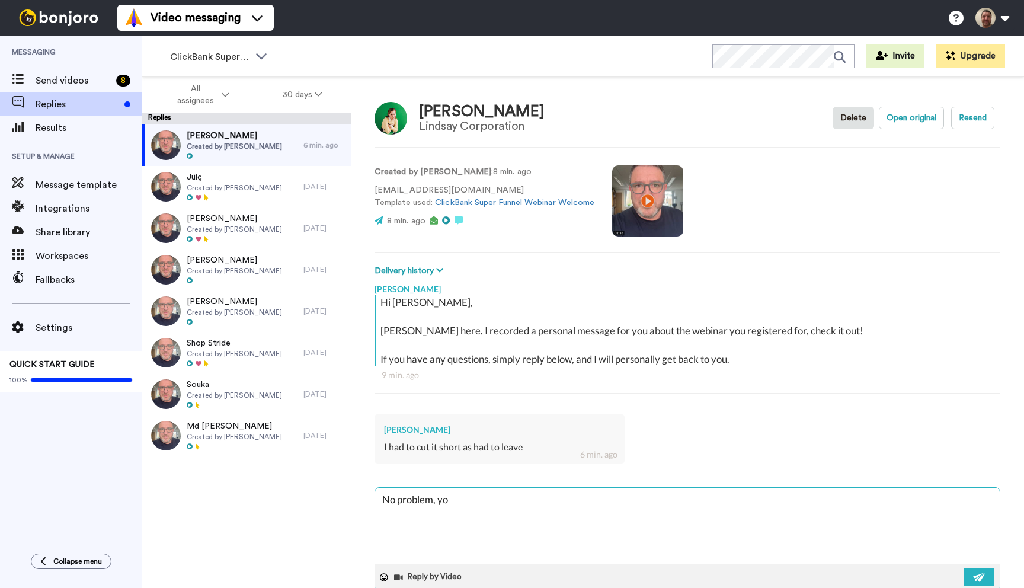
type textarea "No problem, you"
type textarea "x"
type textarea "No problem, you"
type textarea "x"
type textarea "No problem, you v"
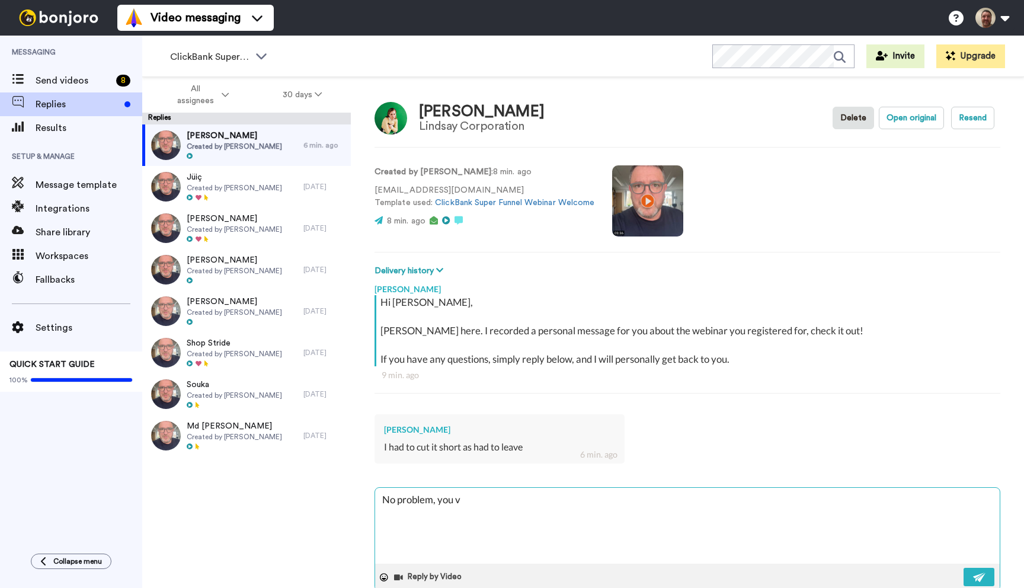
type textarea "x"
type textarea "No problem, you va"
type textarea "x"
type textarea "No problem, you van"
type textarea "x"
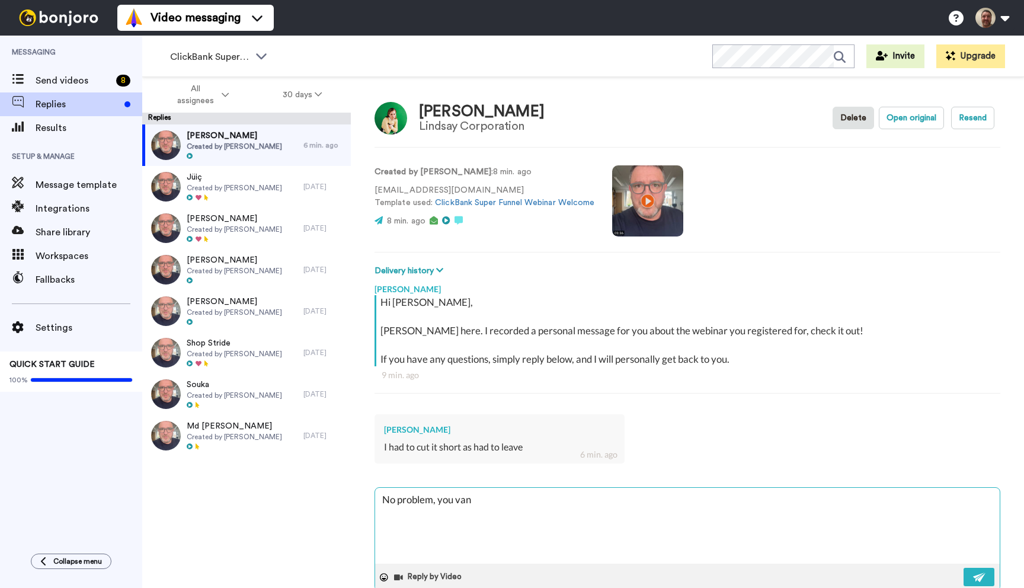
type textarea "No problem, you van"
type textarea "x"
type textarea "No problem, you van"
type textarea "x"
type textarea "No problem, you va"
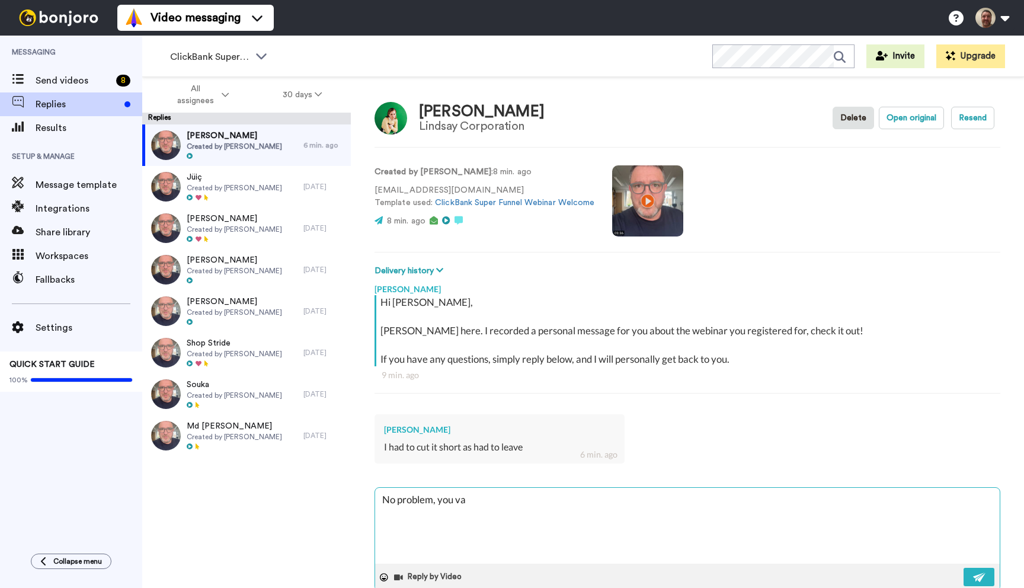
type textarea "x"
type textarea "No problem, you v"
type textarea "x"
type textarea "No problem, you"
type textarea "x"
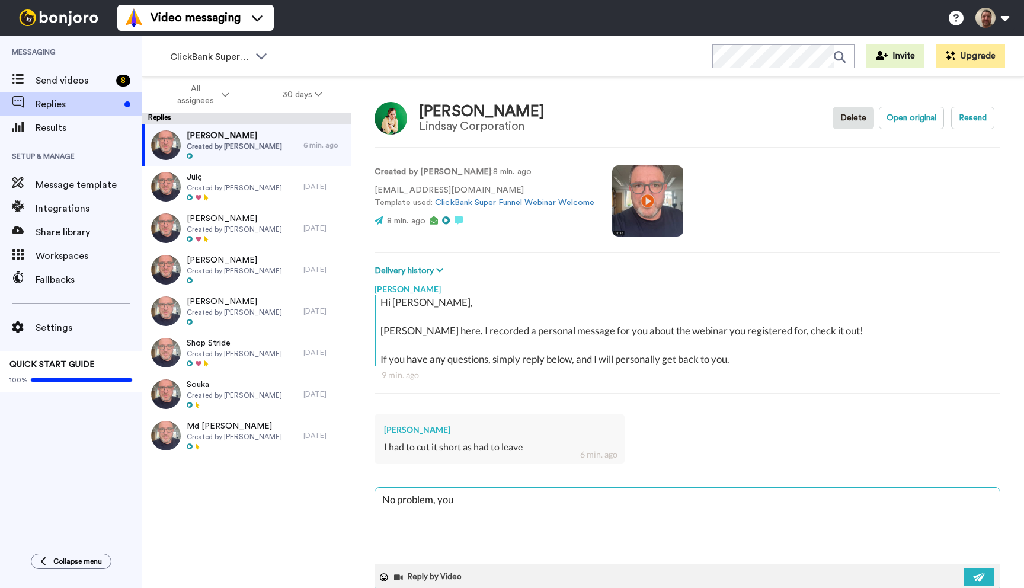
type textarea "No problem, you c"
type textarea "x"
type textarea "No problem, you ca"
type textarea "x"
type textarea "No problem, you can"
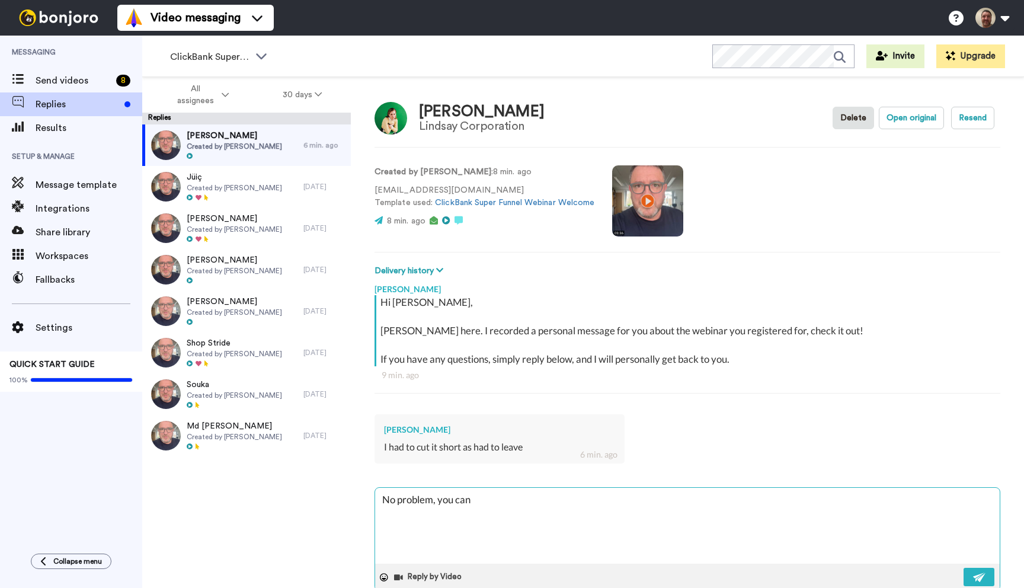
type textarea "x"
type textarea "No problem, you can"
type textarea "x"
type textarea "No problem, you can c"
type textarea "x"
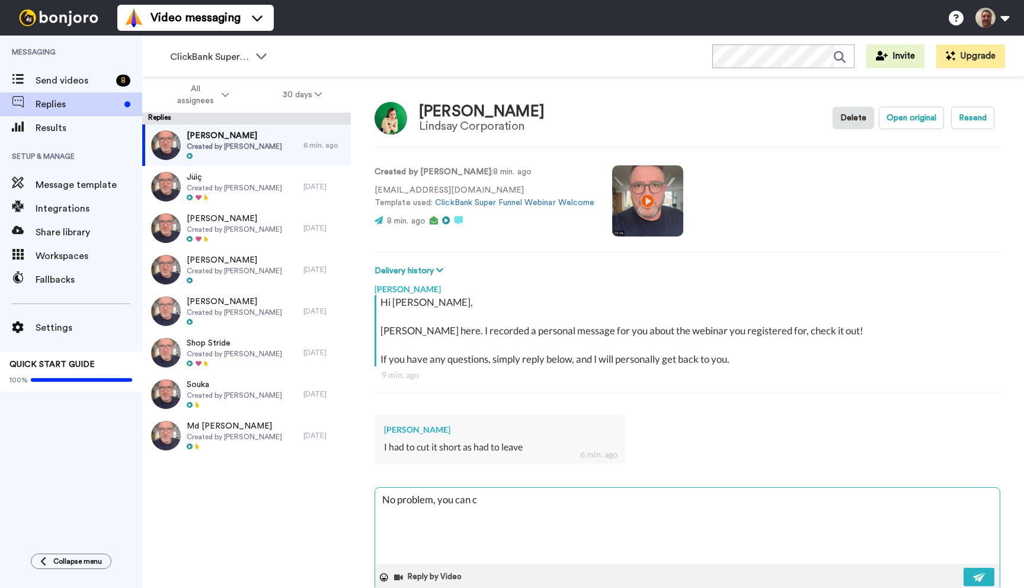
type textarea "No problem, you can ca"
type textarea "x"
type textarea "No problem, you can cat"
type textarea "x"
type textarea "No problem, you can catc"
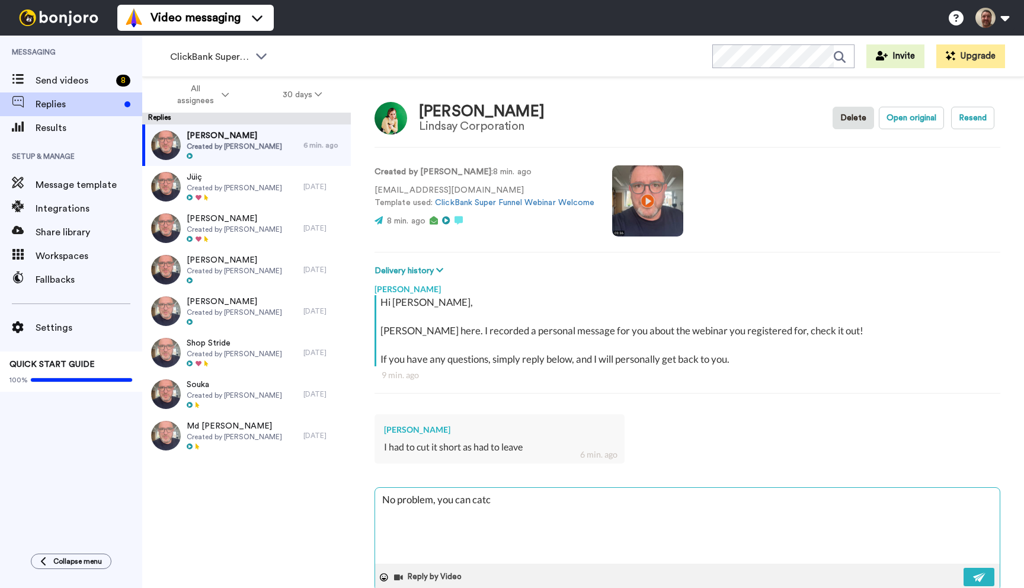
type textarea "x"
type textarea "No problem, you can catch"
type textarea "x"
type textarea "No problem, you can catch"
type textarea "x"
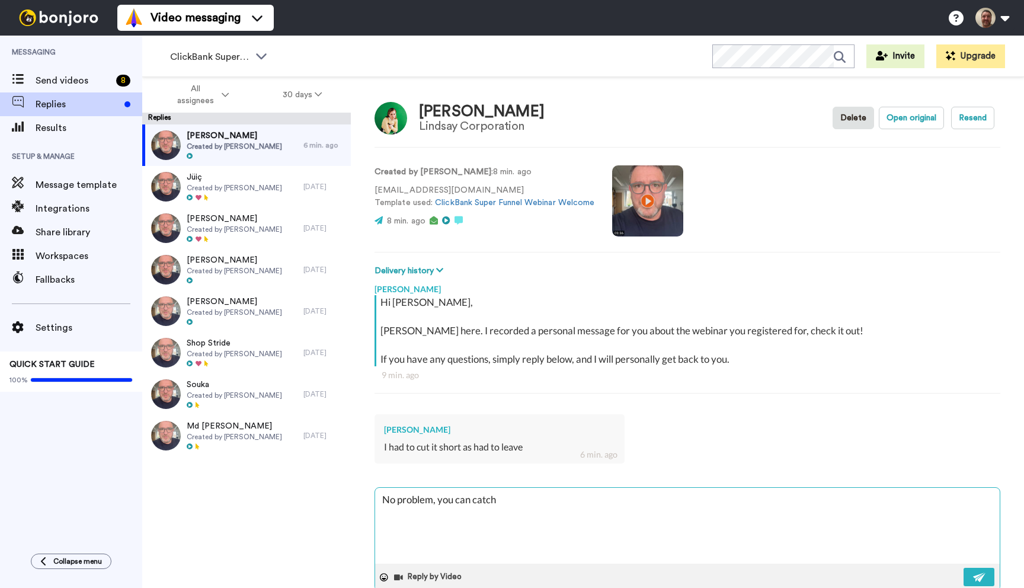
type textarea "No problem, you can catch t"
type textarea "x"
type textarea "No problem, you can catch th"
type textarea "x"
type textarea "No problem, you can catch the"
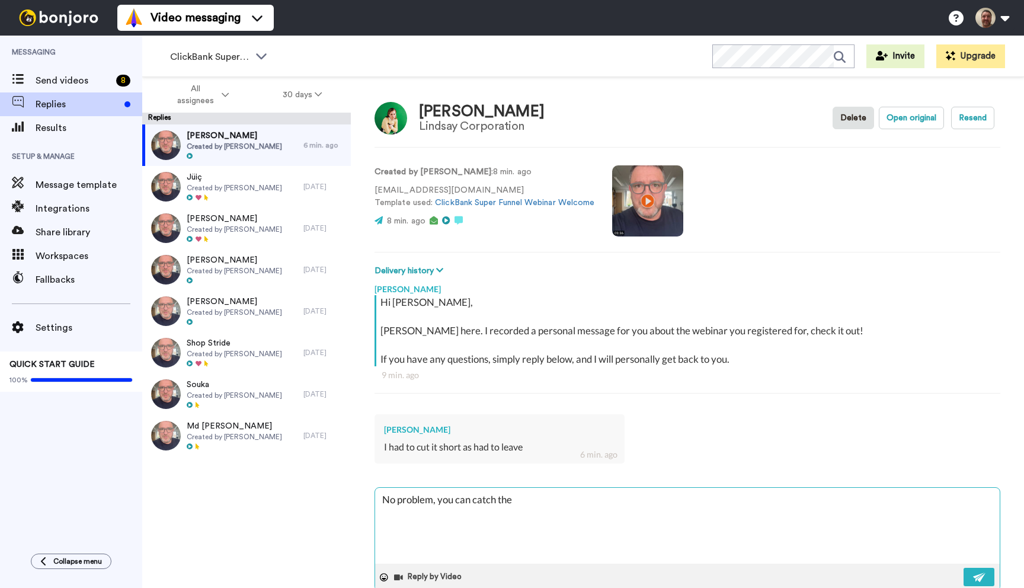
type textarea "x"
type textarea "No problem, you can catch the"
type textarea "x"
type textarea "No problem, you can catch the r"
type textarea "x"
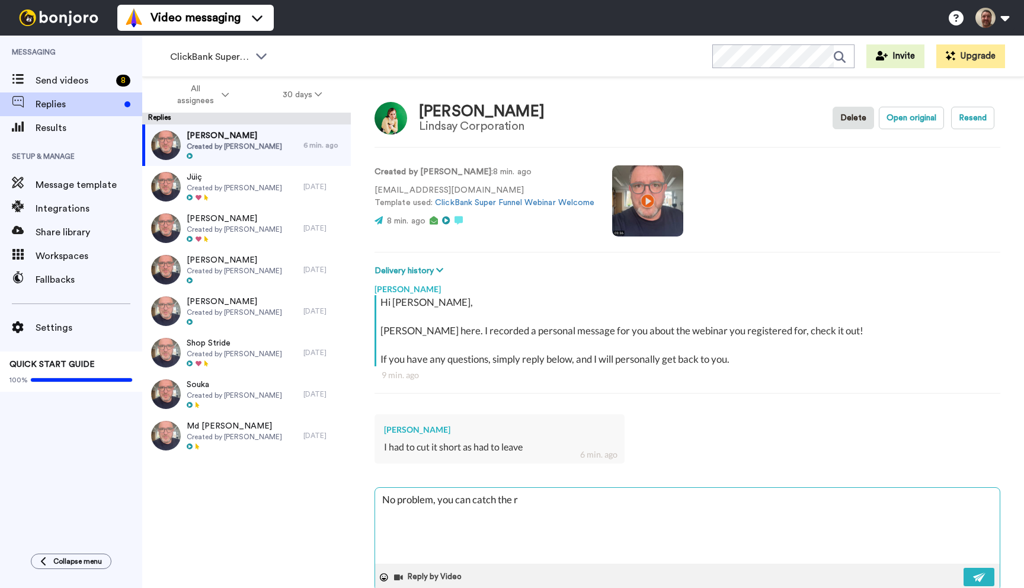
type textarea "No problem, you can catch the re"
type textarea "x"
type textarea "No problem, you can catch the rep"
type textarea "x"
type textarea "No problem, you can catch the repl"
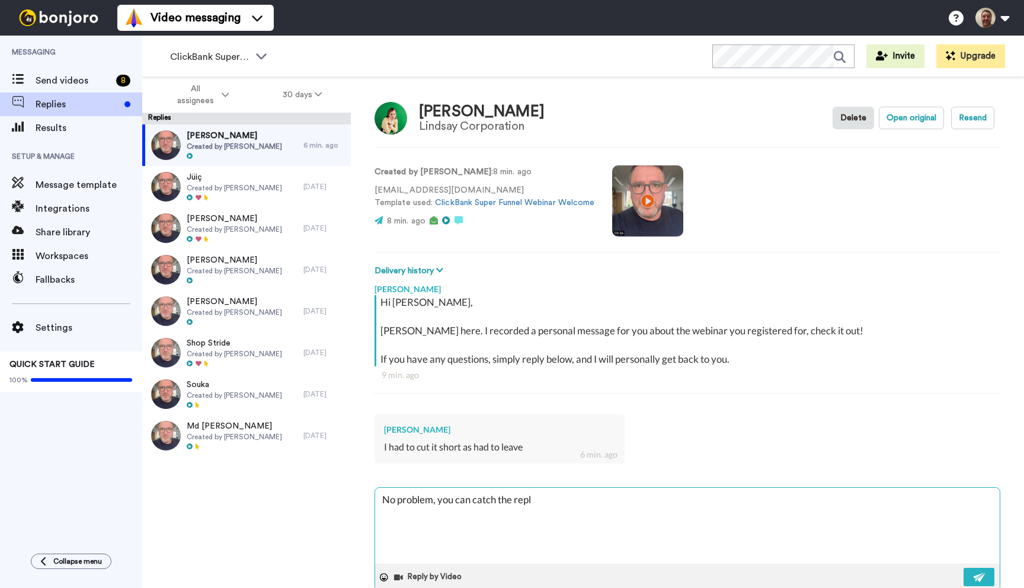
type textarea "x"
type textarea "No problem, you can catch the repla"
type textarea "x"
type textarea "No problem, you can catch the replay"
type textarea "x"
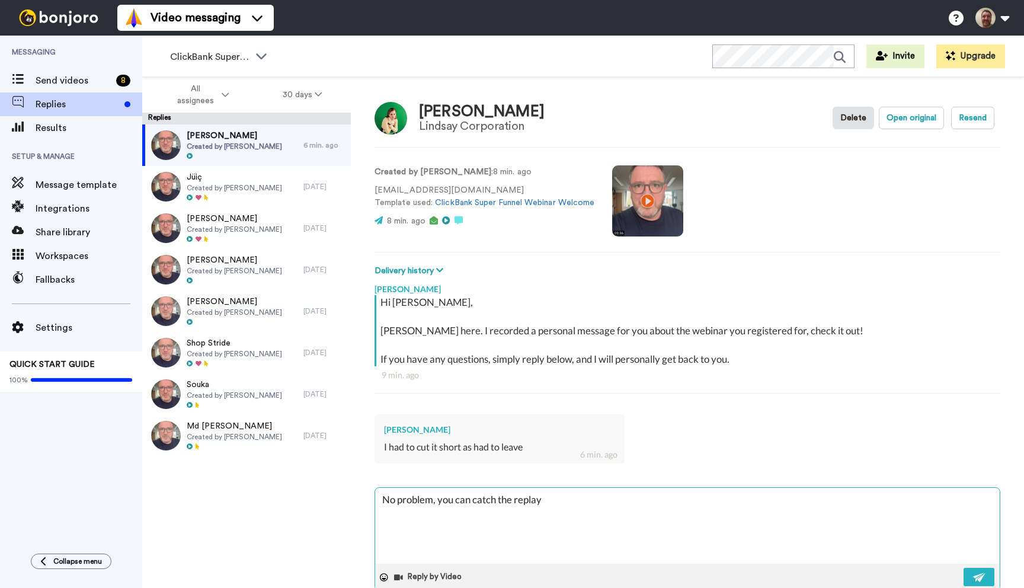
type textarea "No problem, you can catch the replay"
type textarea "x"
type textarea "No problem, you can catch the replay a"
type textarea "x"
type textarea "No problem, you can catch the replay at"
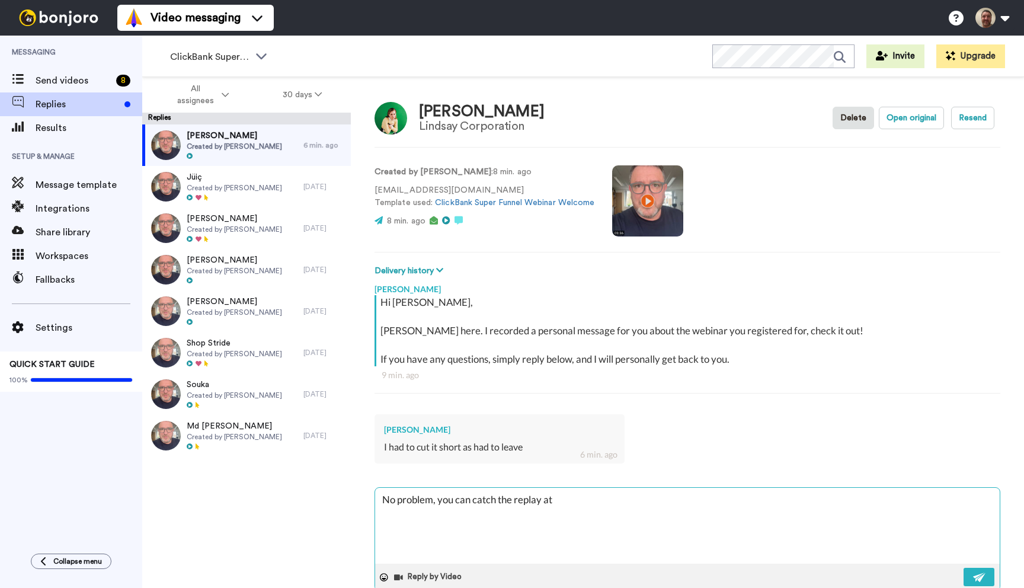
type textarea "x"
type textarea "No problem, you can catch the replay at"
type textarea "x"
type textarea "No problem, you can catch the replay at y"
type textarea "x"
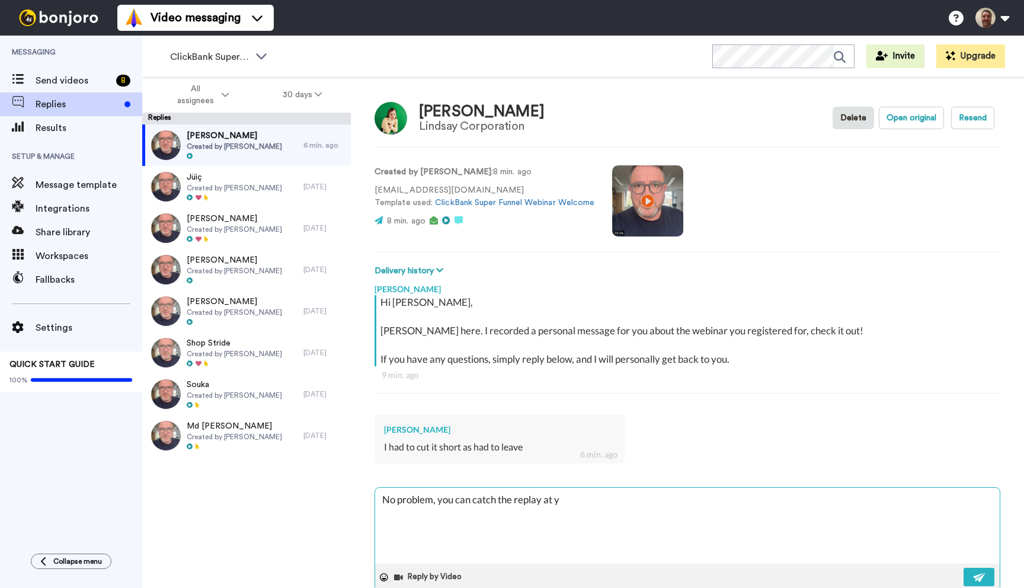
type textarea "No problem, you can catch the replay at yo"
type textarea "x"
type textarea "No problem, you can catch the replay at you"
type textarea "x"
type textarea "No problem, you can catch the replay at your"
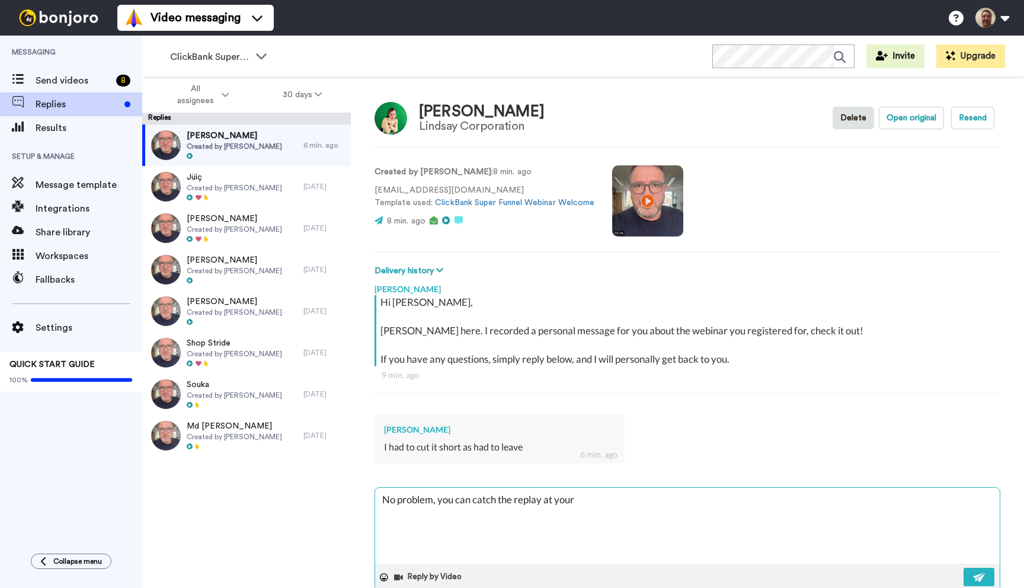
type textarea "x"
type textarea "No problem, you can catch the replay at your"
type textarea "x"
type textarea "No problem, you can catch the replay at your l"
type textarea "x"
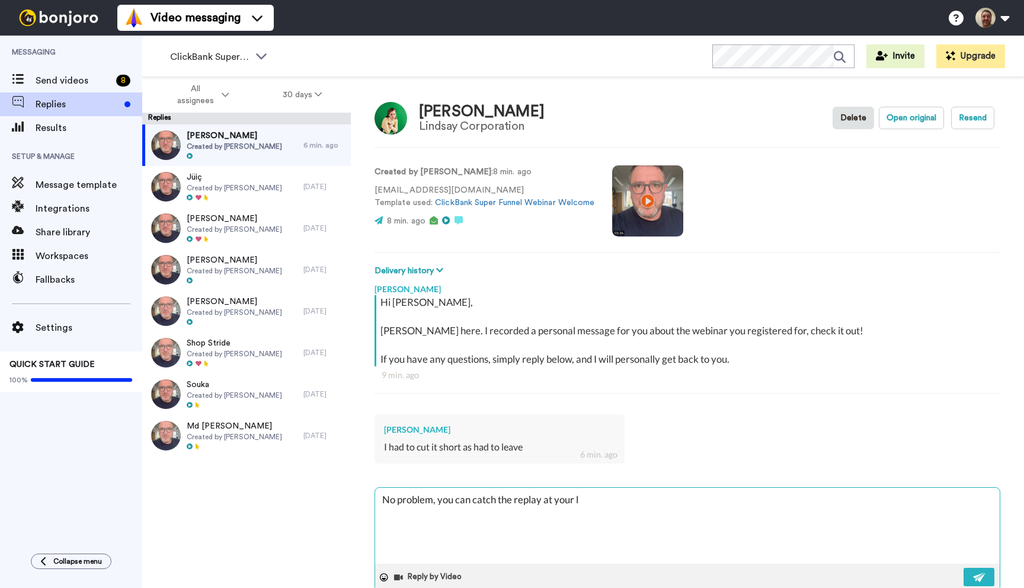
type textarea "No problem, you can catch the replay at your le"
type textarea "x"
type textarea "No problem, you can catch the replay at your lei"
type textarea "x"
type textarea "No problem, you can catch the replay at your [PERSON_NAME]"
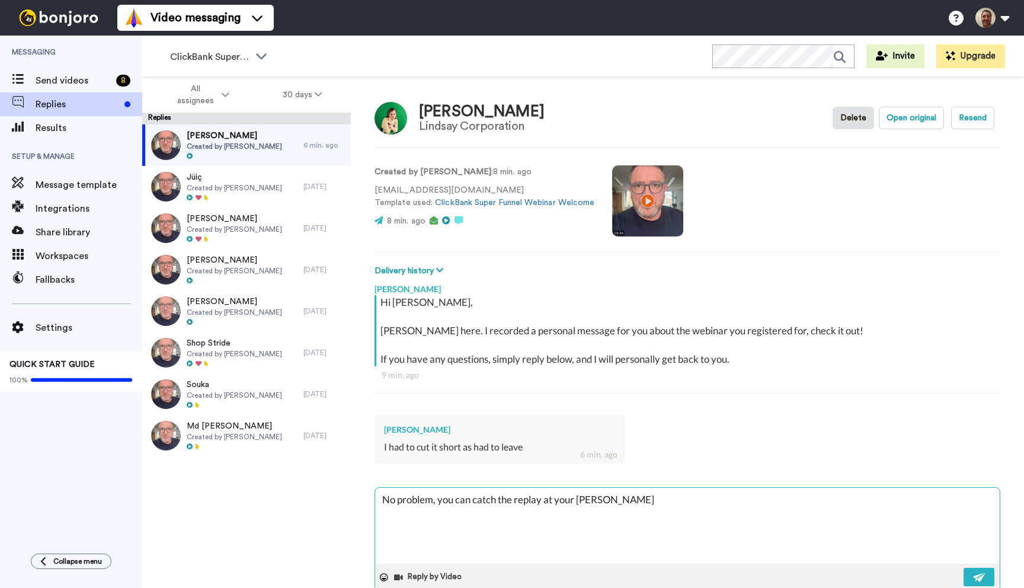
type textarea "x"
type textarea "No problem, you can catch the replay at your leisu"
type textarea "x"
type textarea "No problem, you can catch the replay at your leisur"
type textarea "x"
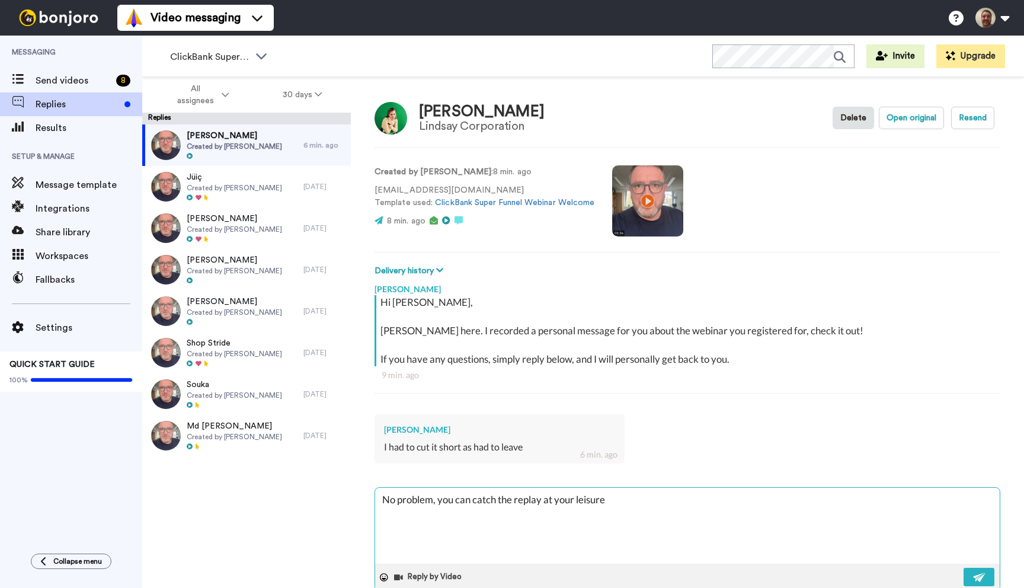
type textarea "No problem, you can catch the replay at your leisure,"
type textarea "x"
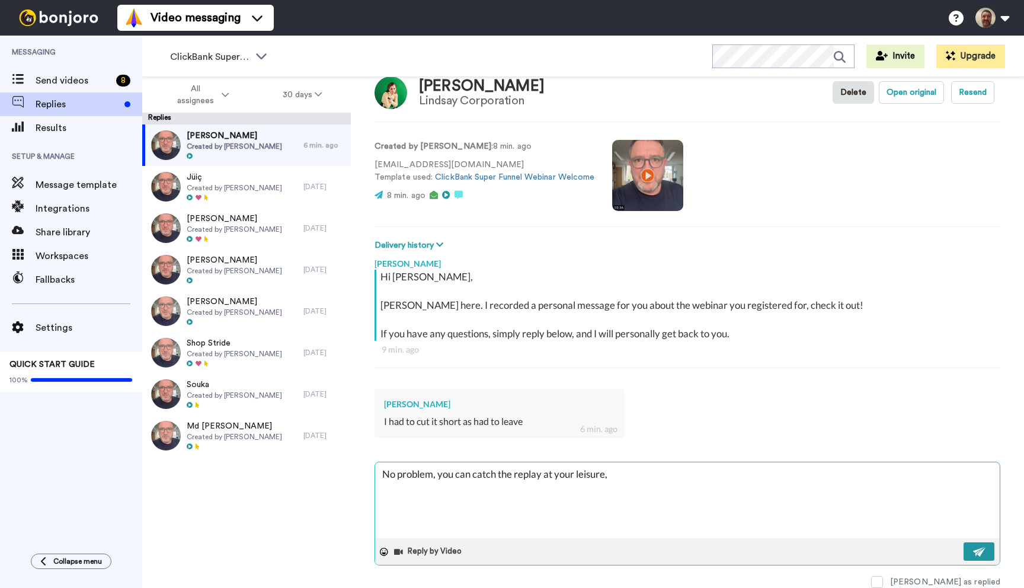
type textarea "No problem, you can catch the replay at your leisure,"
click at [987, 544] on button at bounding box center [978, 551] width 31 height 18
type textarea "x"
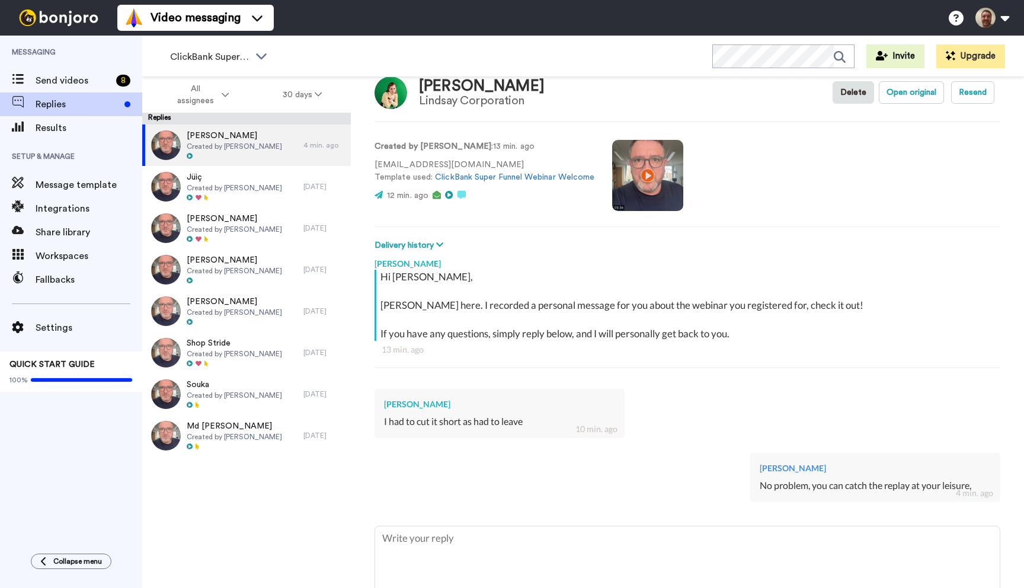
type textarea "x"
